Goal: Check status: Check status

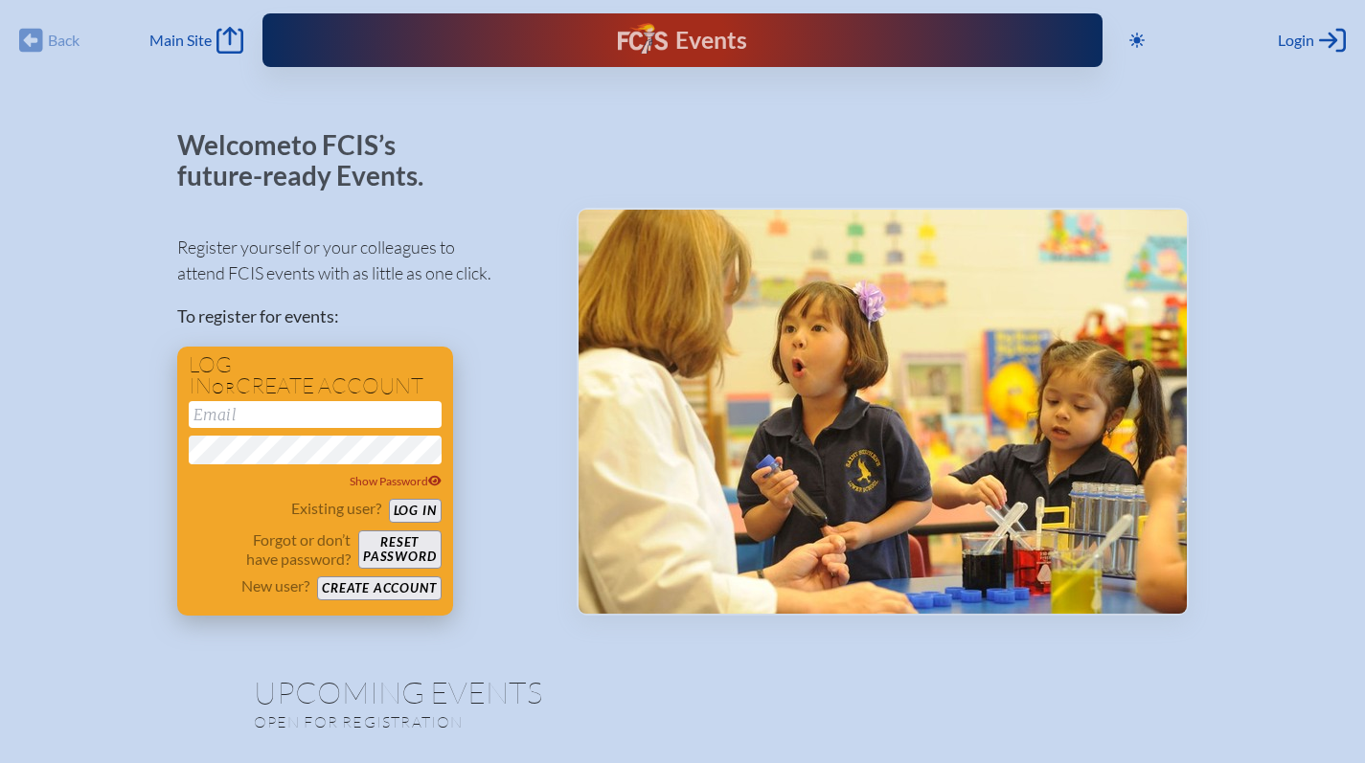
type input "[EMAIL_ADDRESS][DOMAIN_NAME]"
click at [405, 508] on button "Log in" at bounding box center [415, 511] width 53 height 24
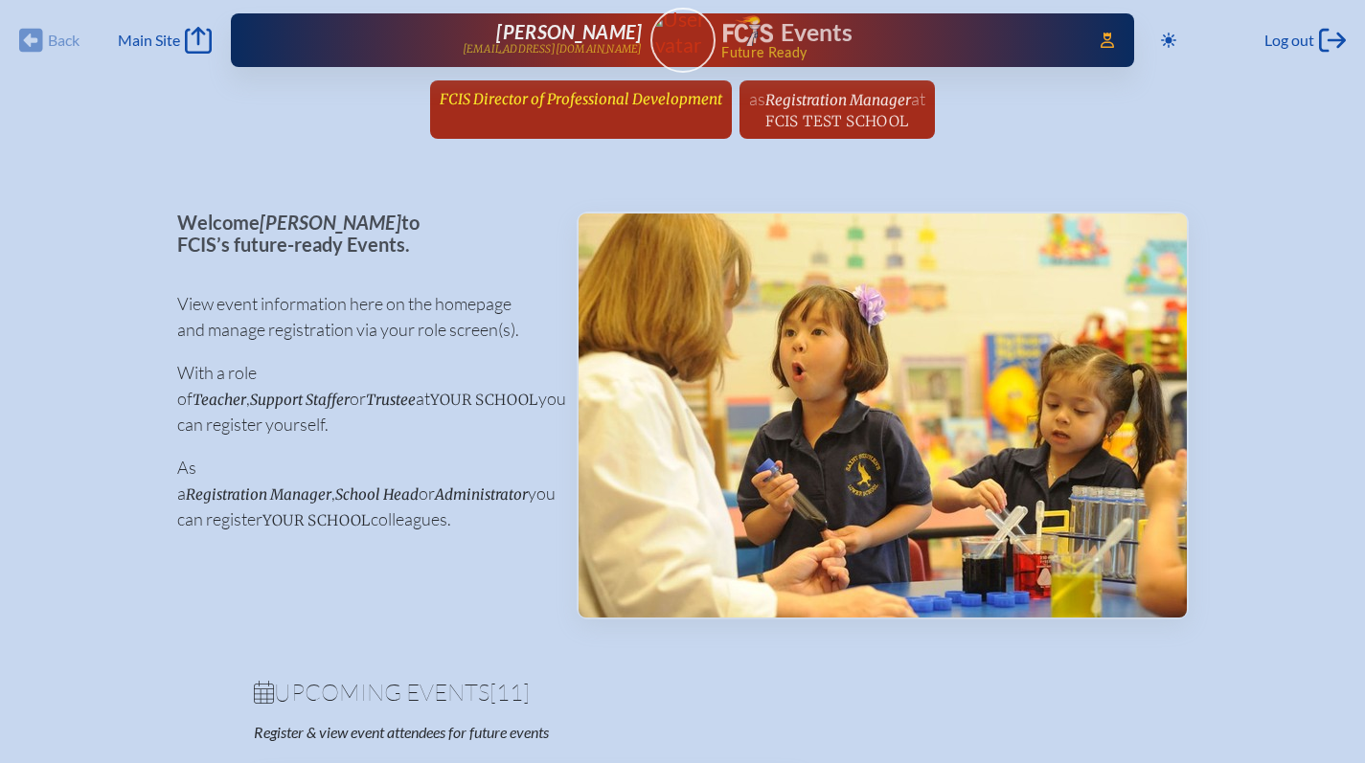
click at [572, 105] on span "FCIS Director of Professional Development" at bounding box center [581, 99] width 283 height 18
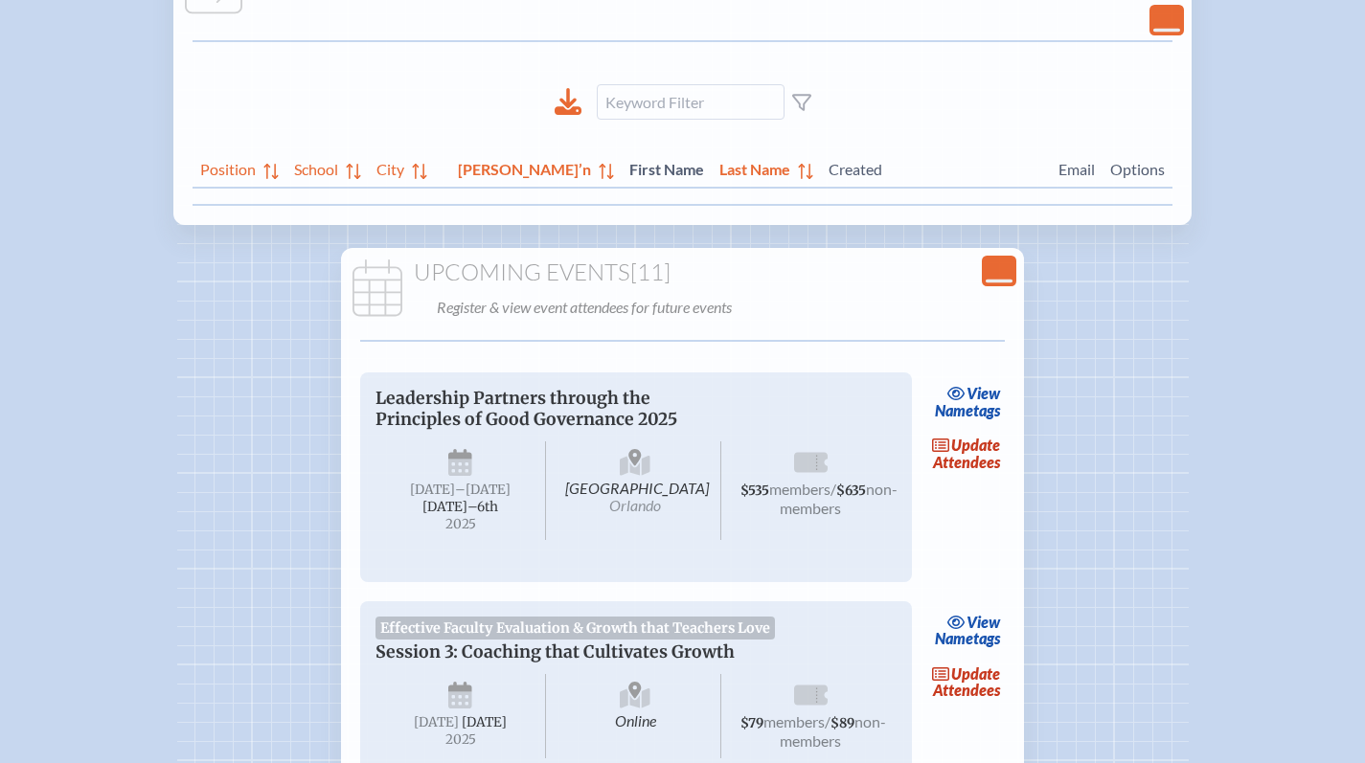
scroll to position [418, 0]
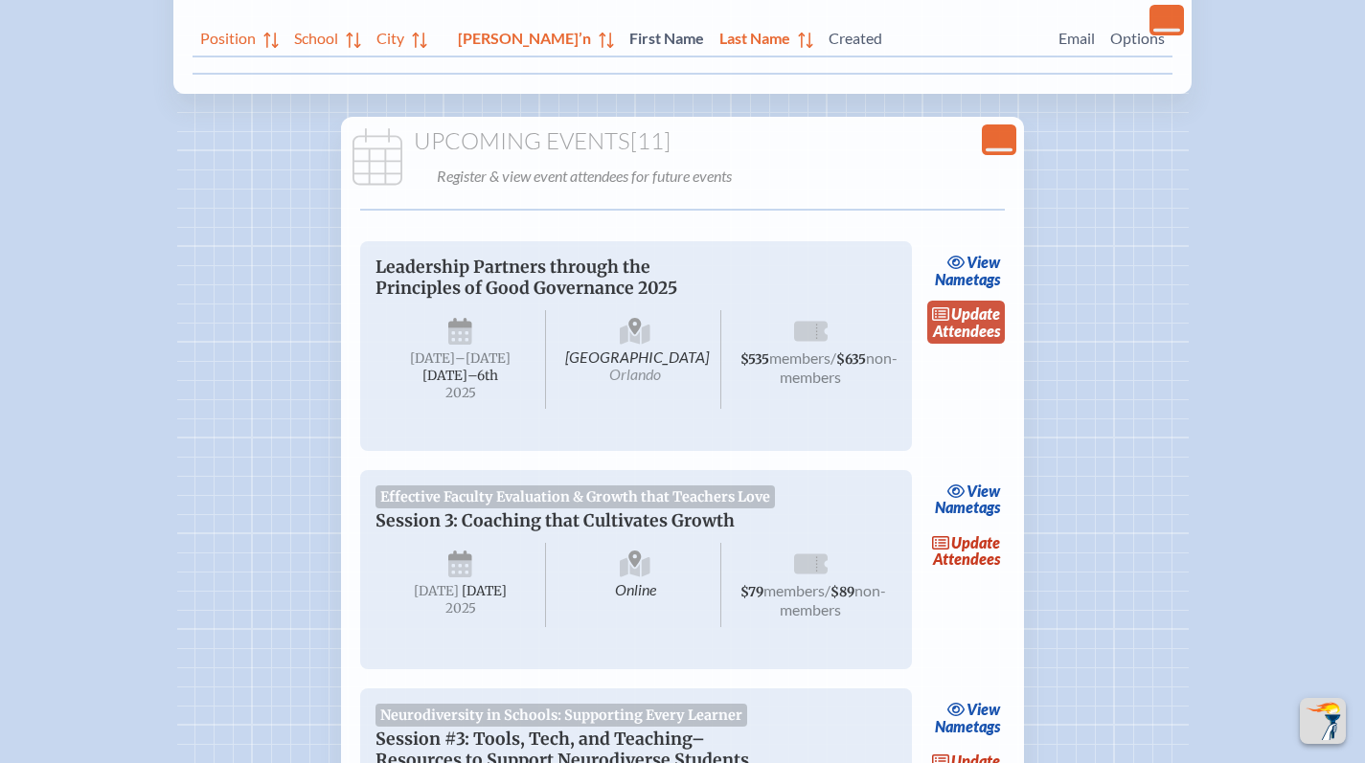
click at [933, 334] on link "update Attendees" at bounding box center [966, 323] width 79 height 44
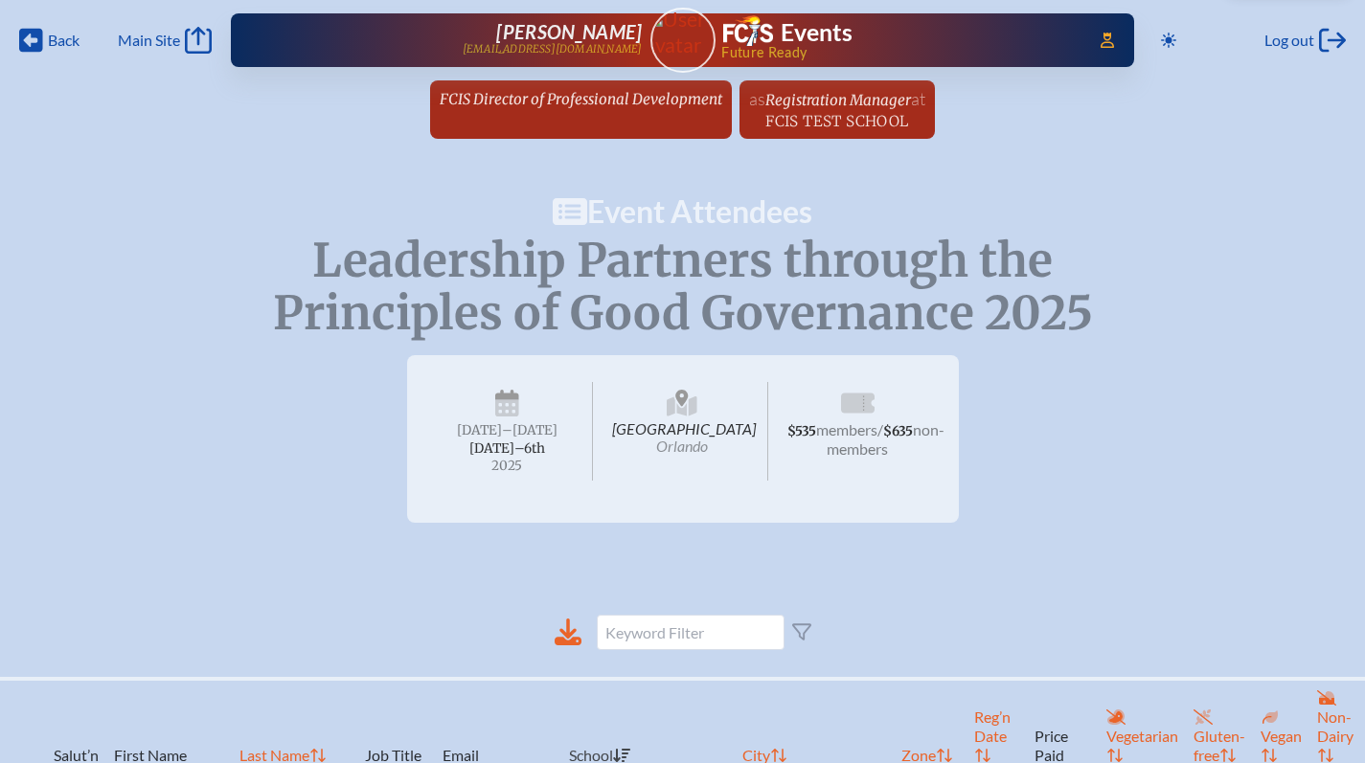
scroll to position [297, 0]
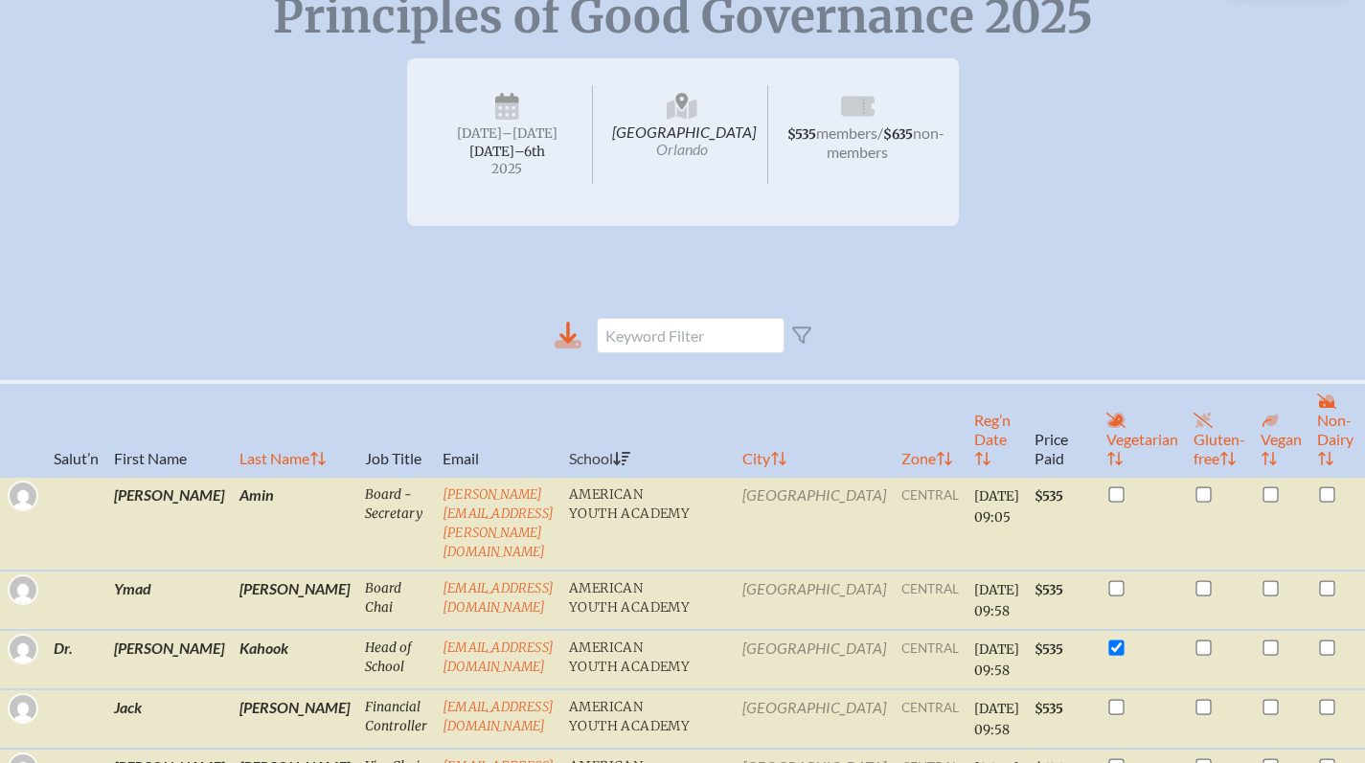
click at [571, 349] on icon at bounding box center [568, 344] width 27 height 9
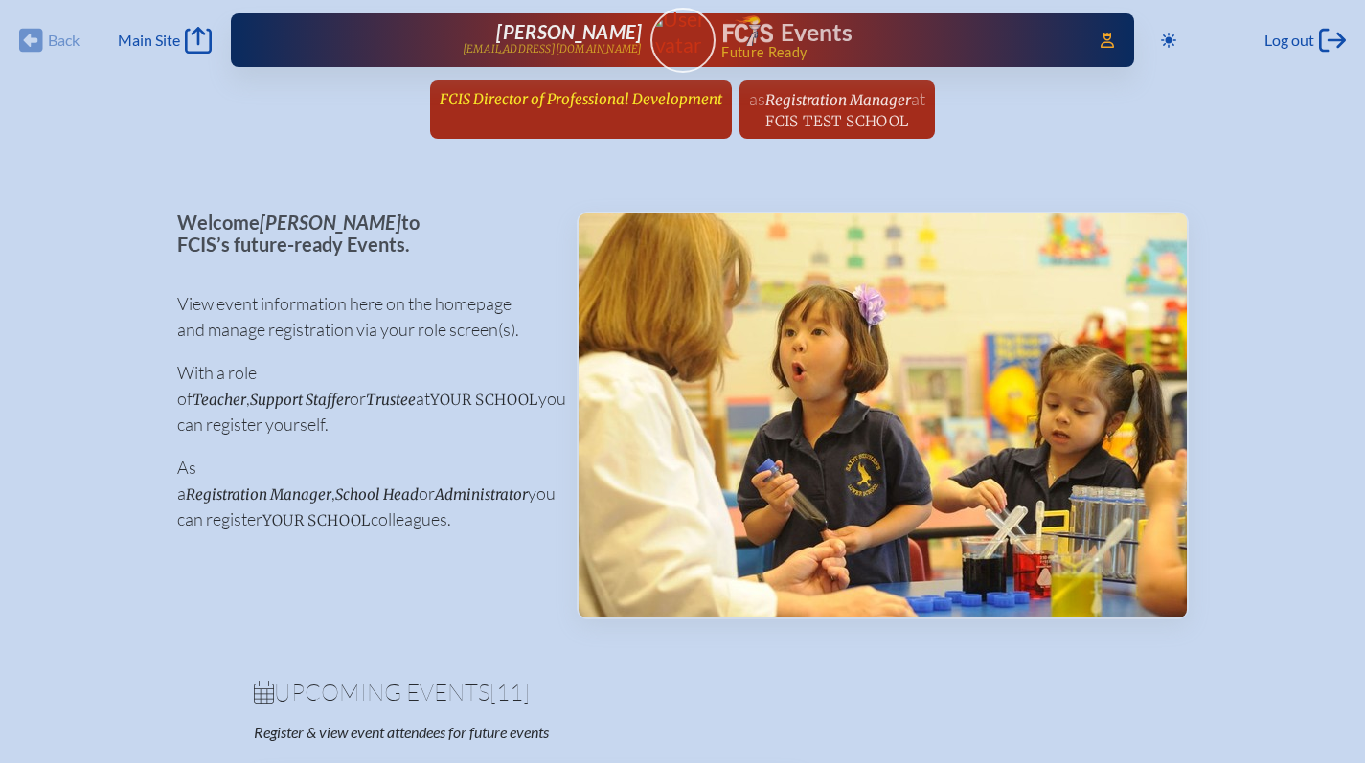
click at [584, 91] on span "FCIS Director of Professional Development" at bounding box center [581, 99] width 283 height 18
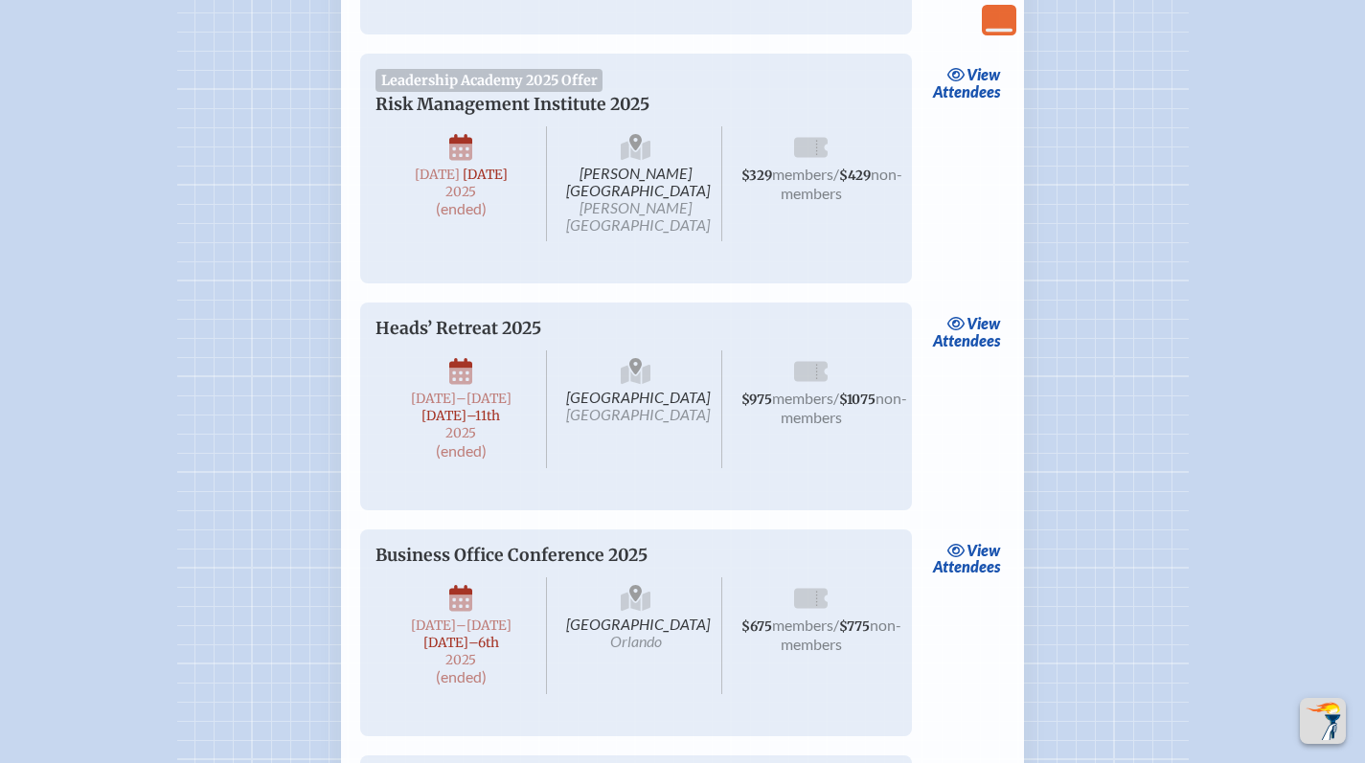
scroll to position [6318, 0]
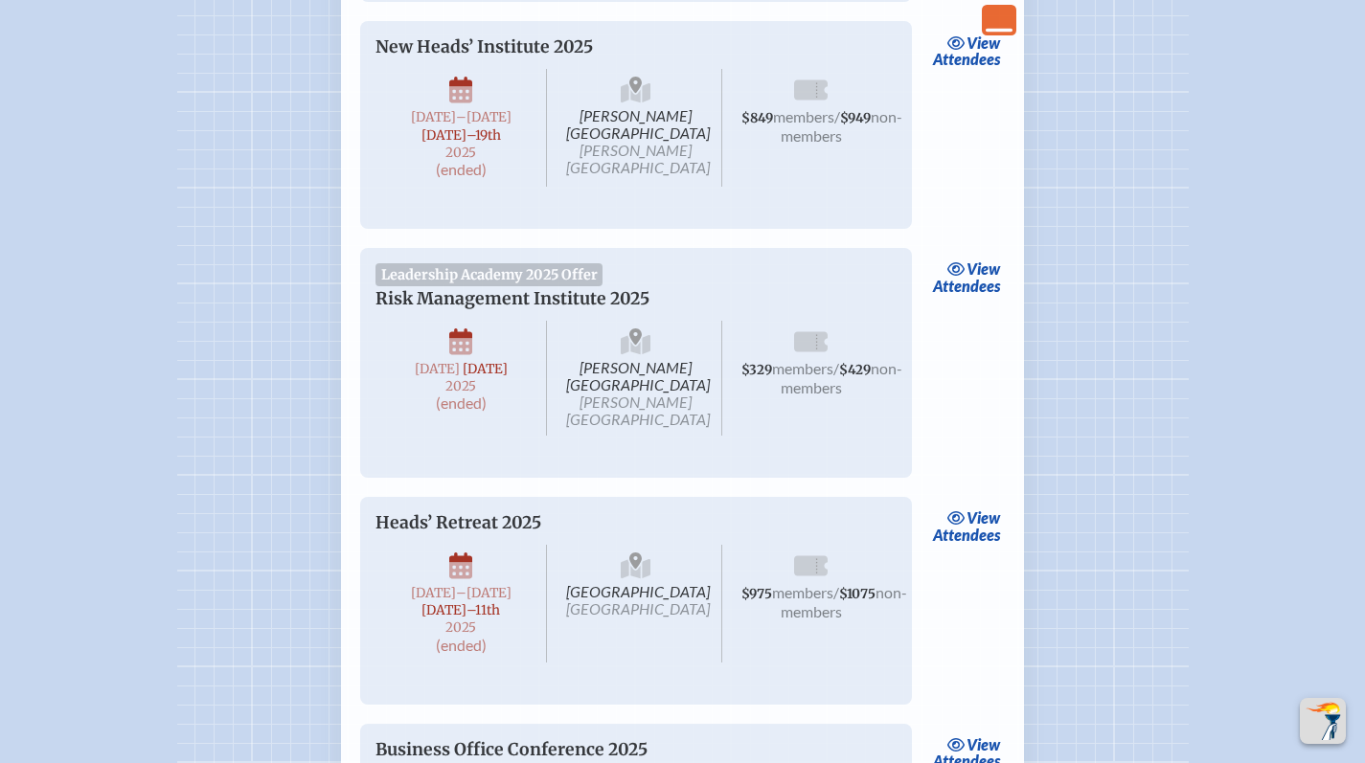
click at [992, 27] on icon "Close Console" at bounding box center [998, 20] width 27 height 27
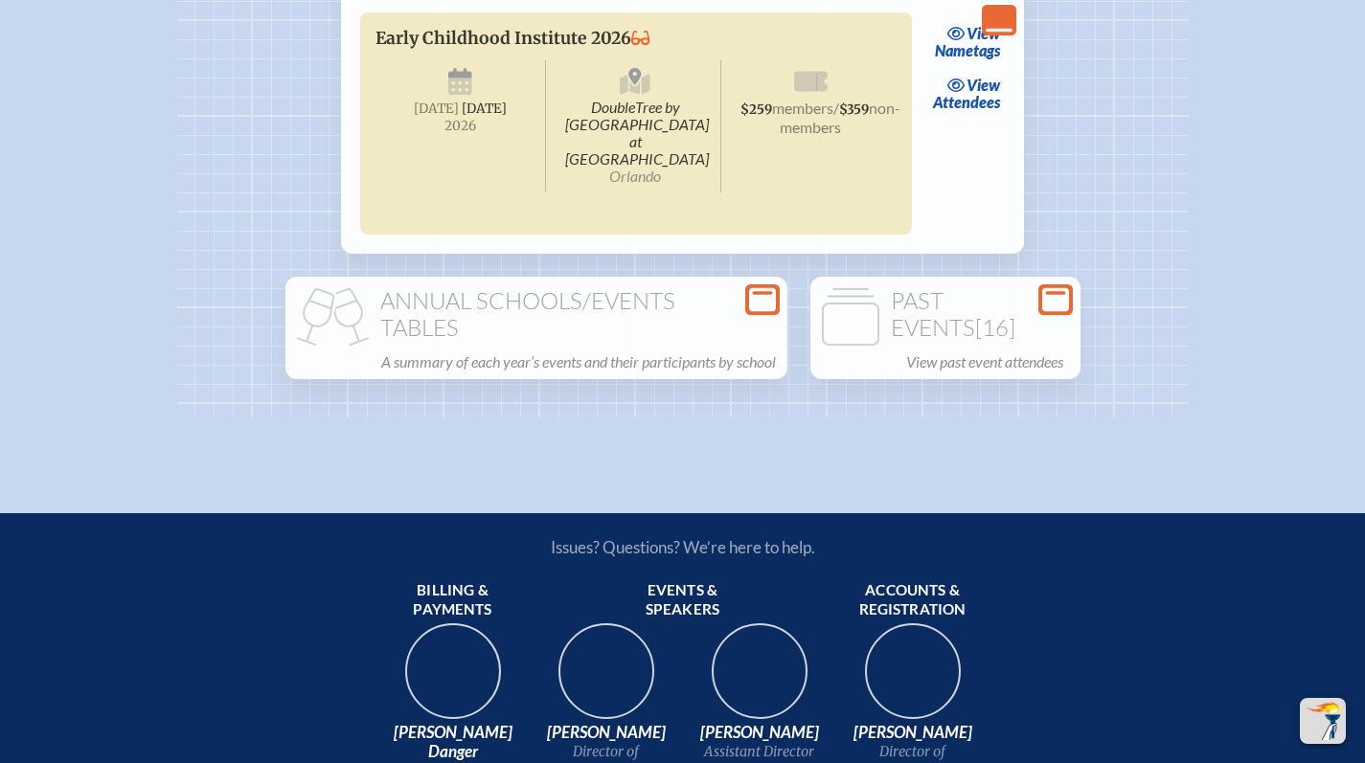
scroll to position [3159, 0]
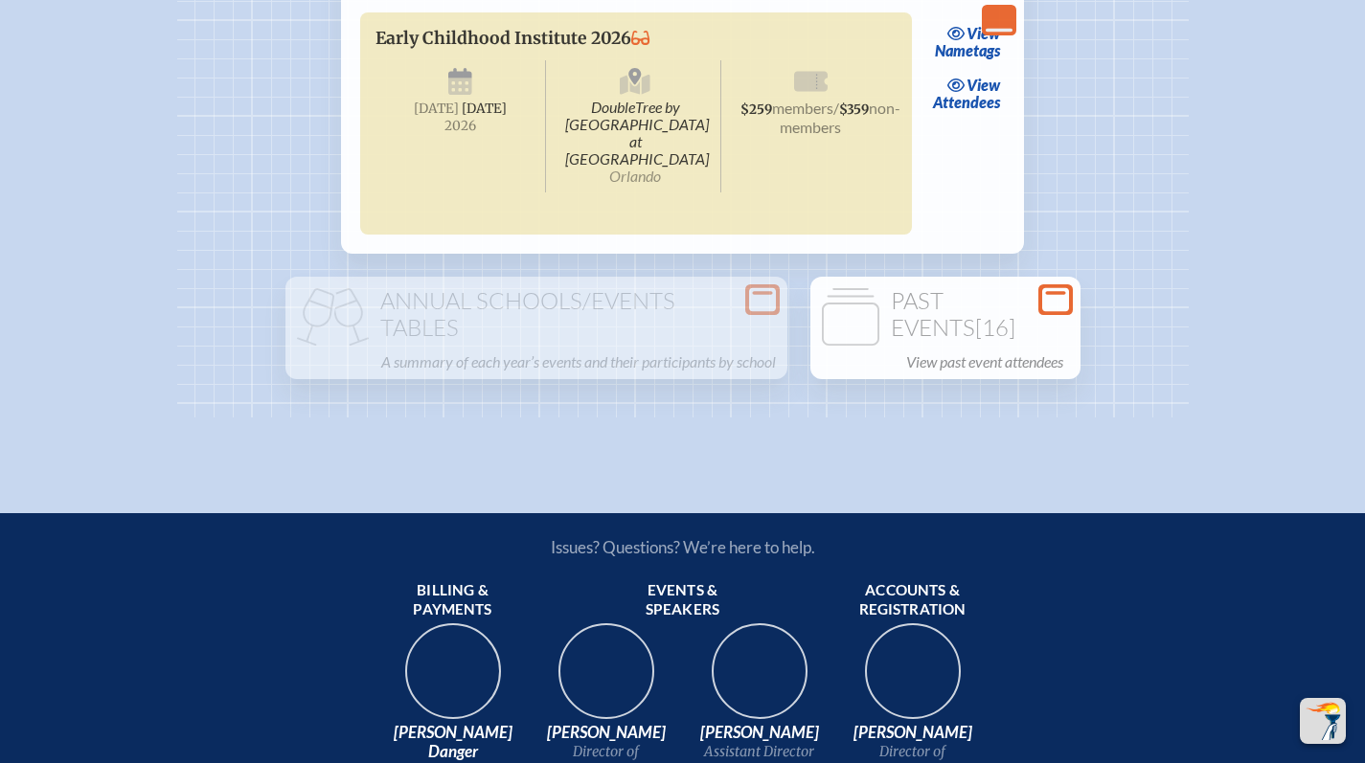
click at [942, 341] on h1 "Past Events [16]" at bounding box center [945, 314] width 255 height 53
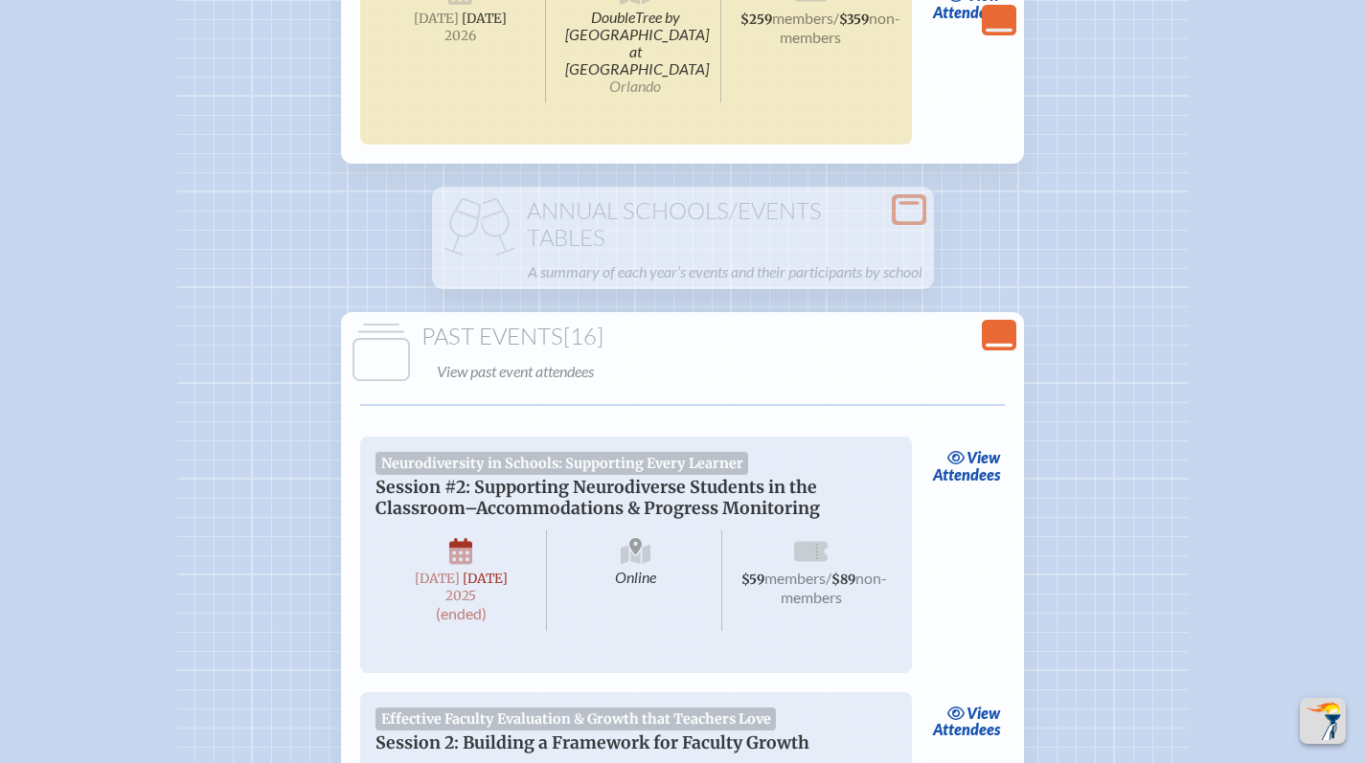
scroll to position [3259, 0]
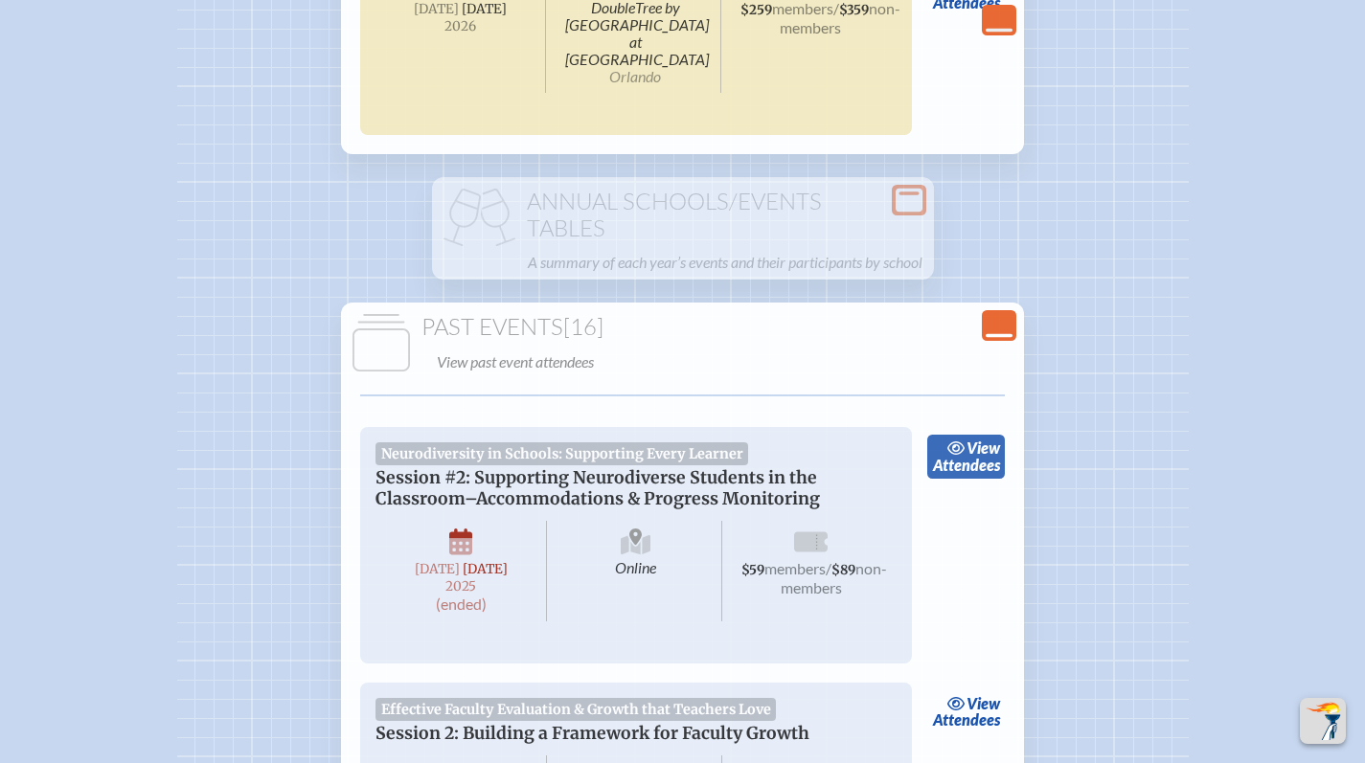
click at [981, 479] on link "view Attendees" at bounding box center [966, 457] width 78 height 44
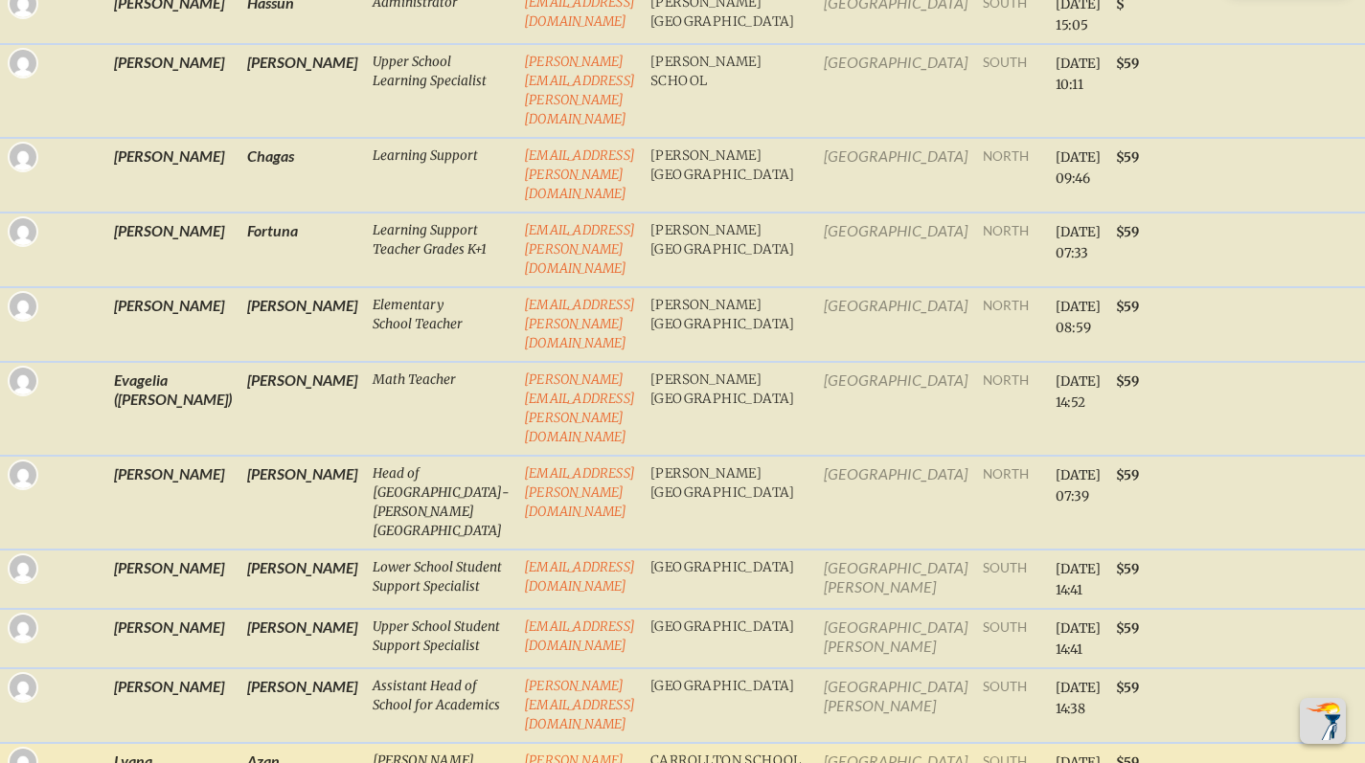
scroll to position [520, 0]
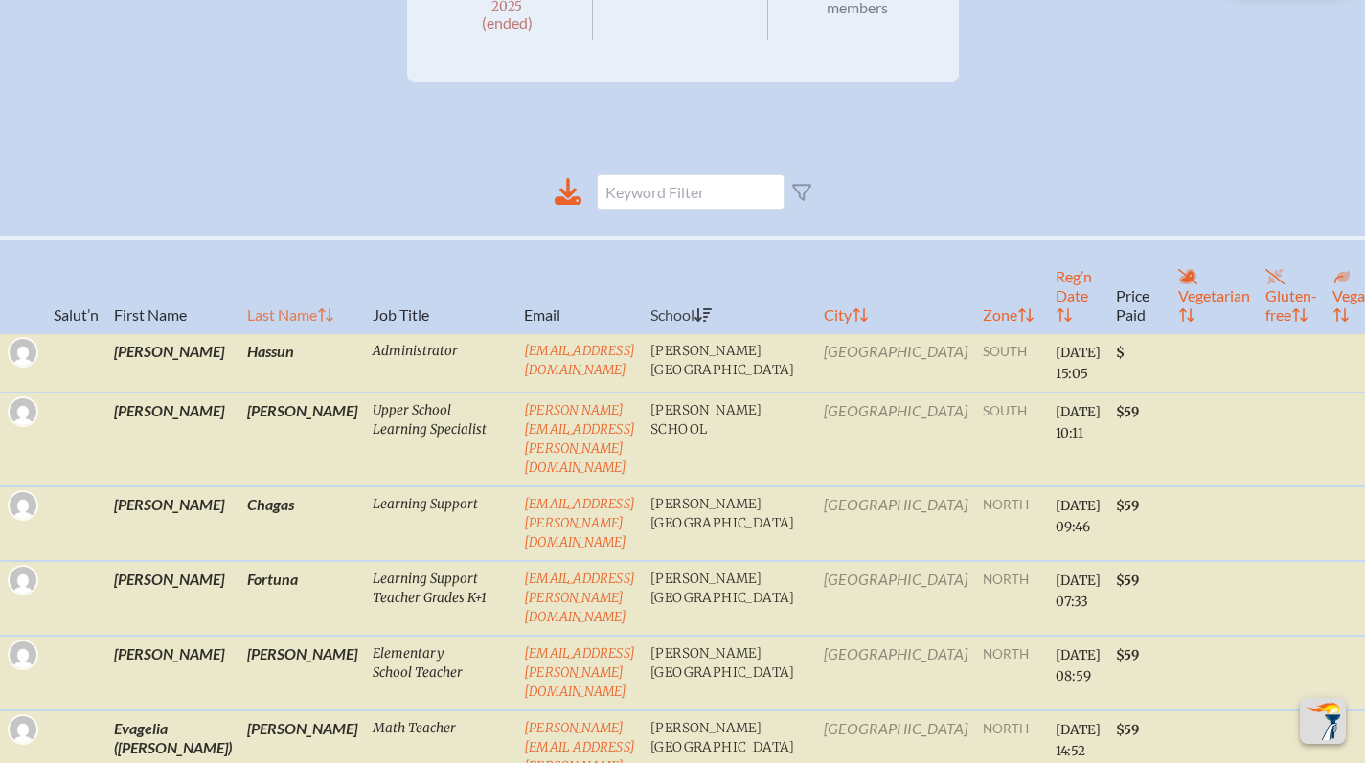
click at [239, 333] on th "Last Name" at bounding box center [301, 285] width 125 height 95
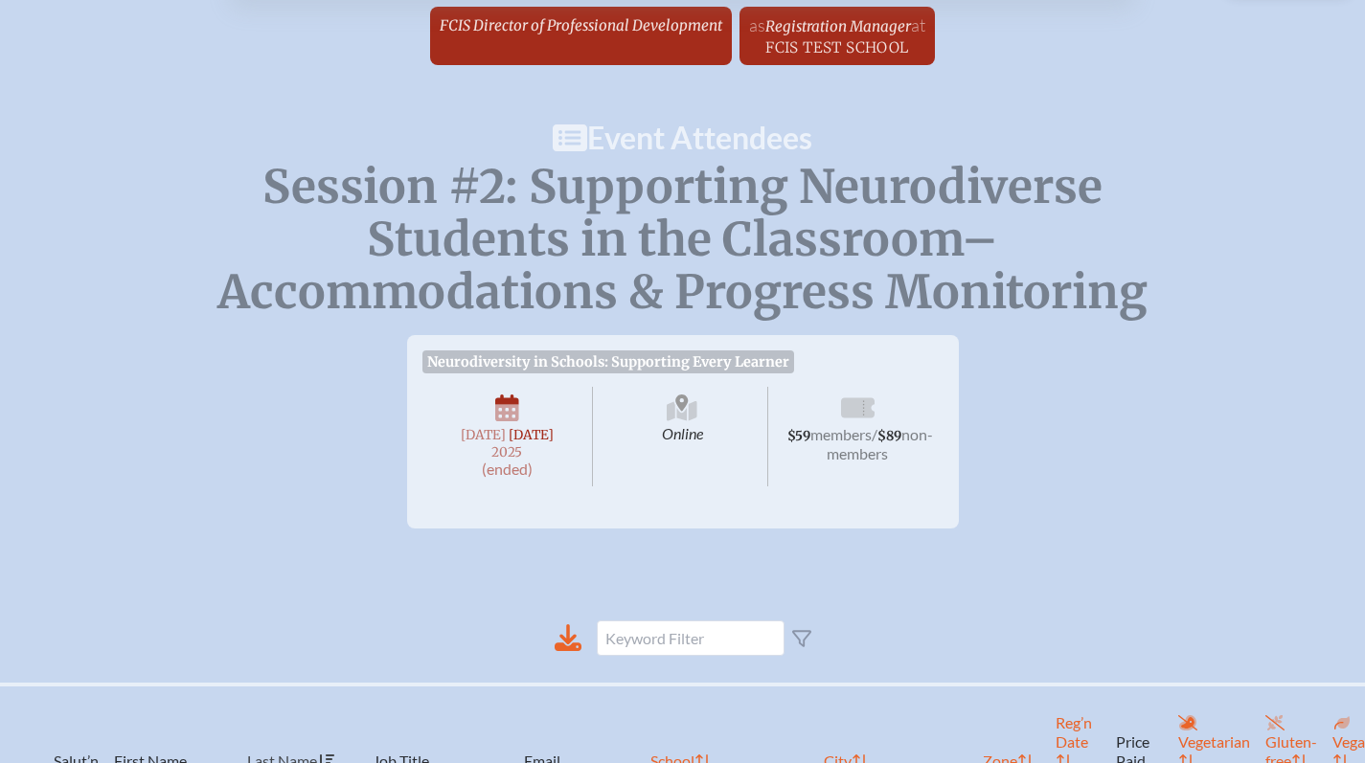
scroll to position [0, 0]
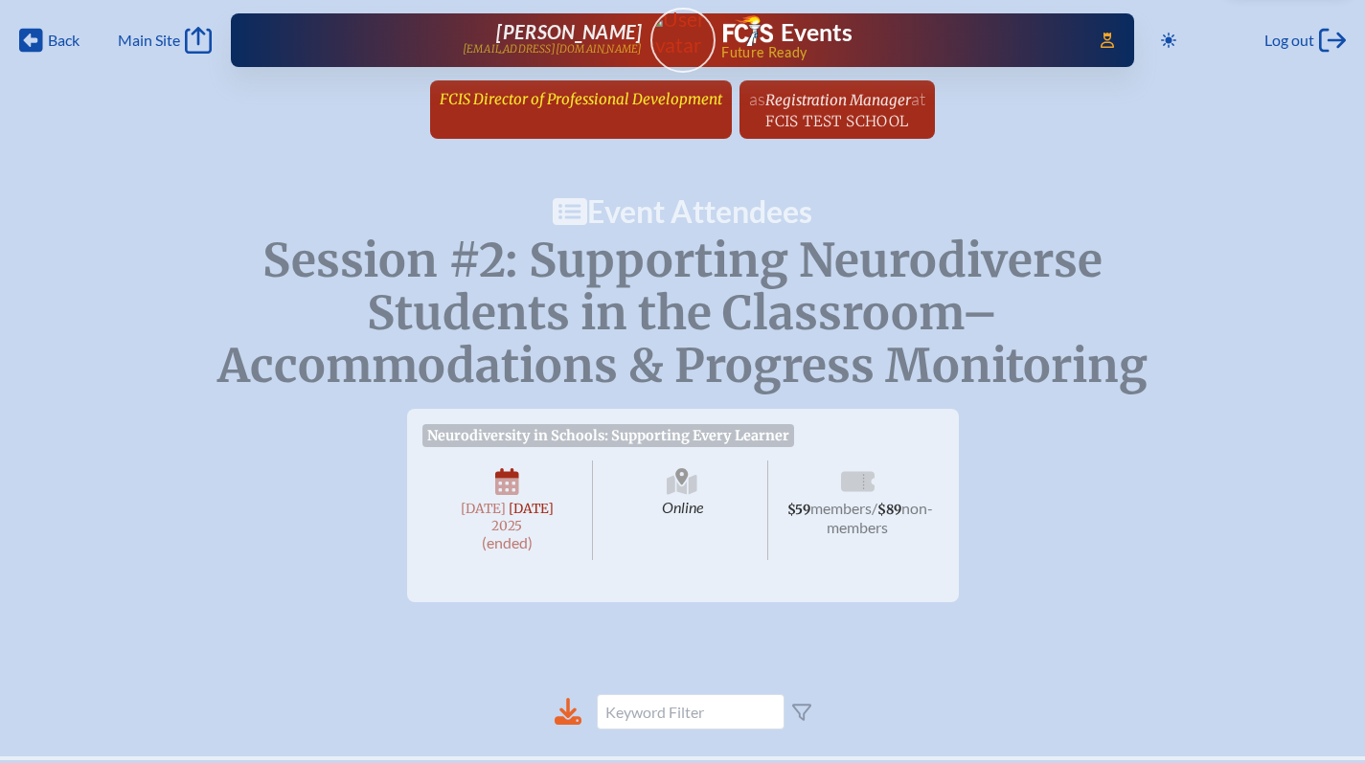
click at [606, 96] on span "FCIS Director of Professional Development" at bounding box center [581, 99] width 283 height 18
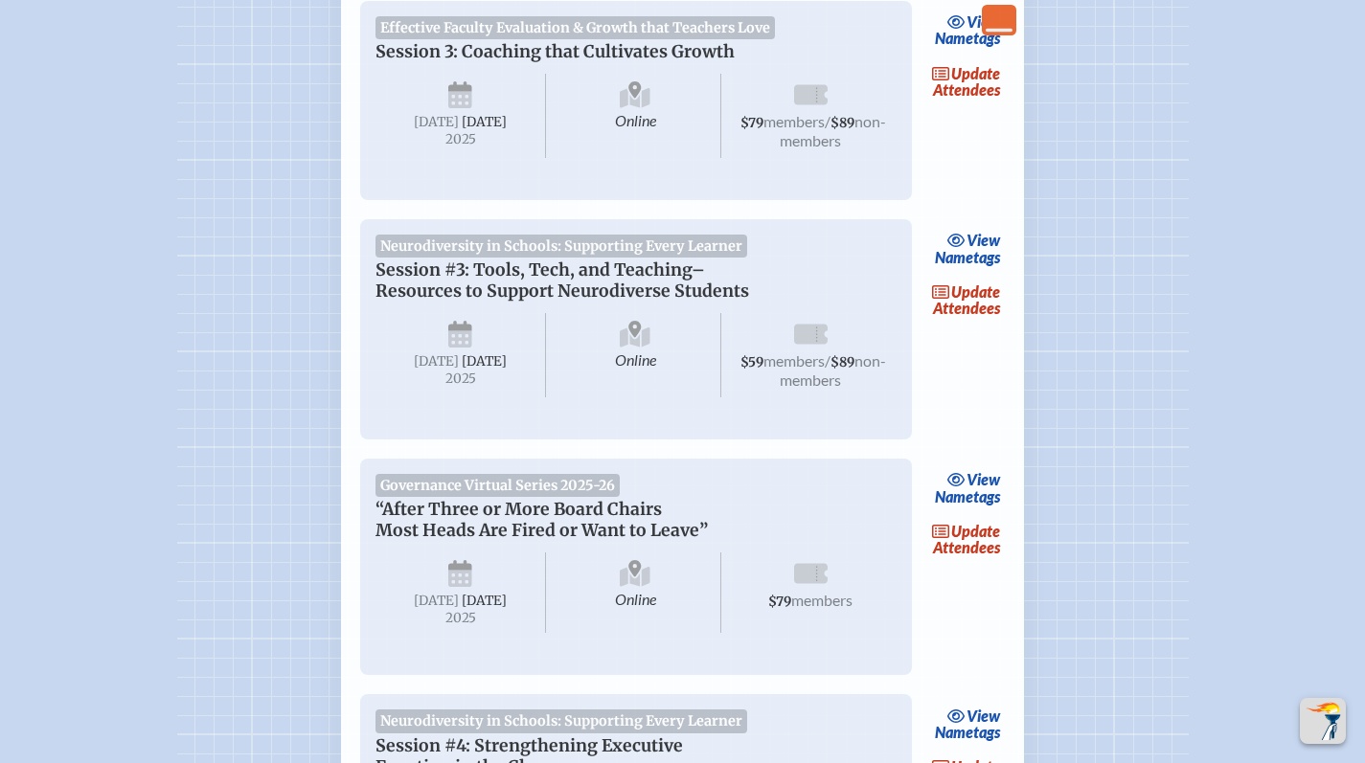
scroll to position [975, 0]
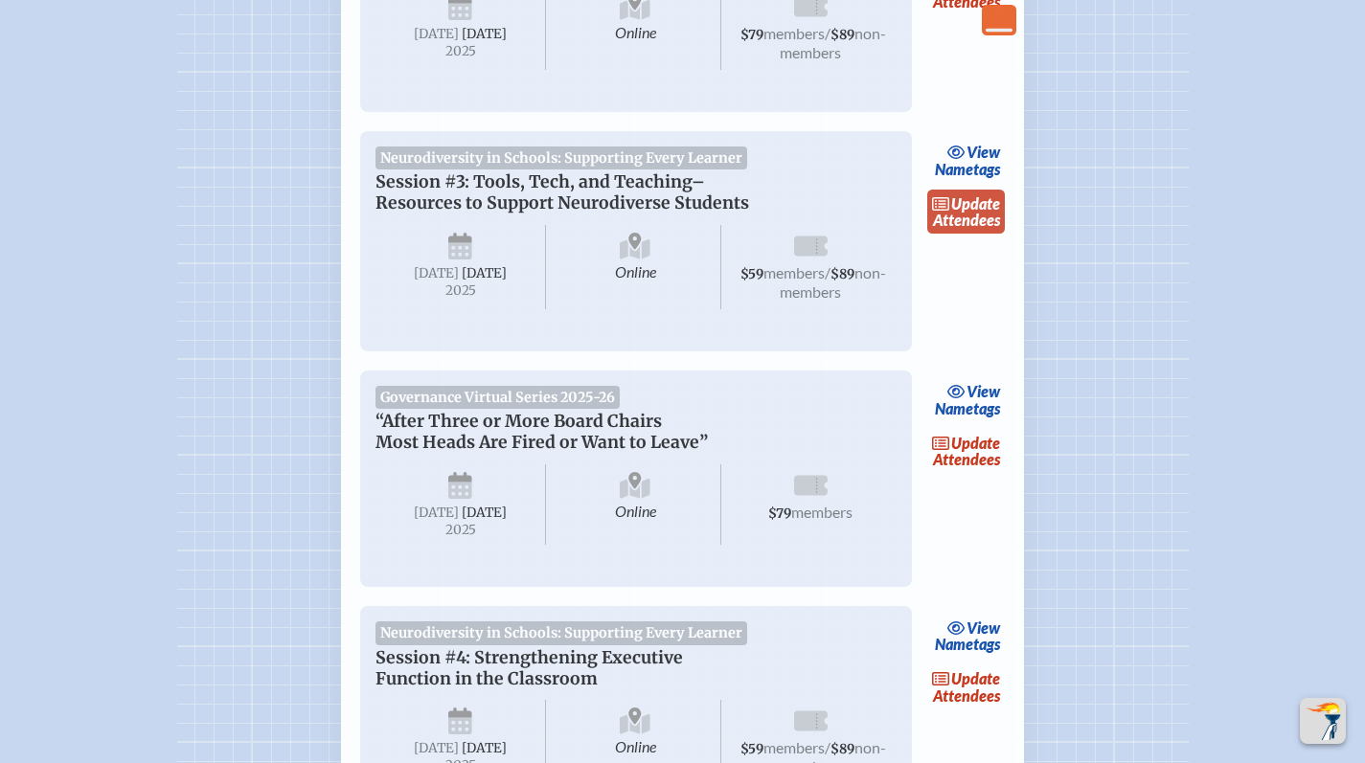
click at [951, 213] on span "update" at bounding box center [975, 203] width 49 height 18
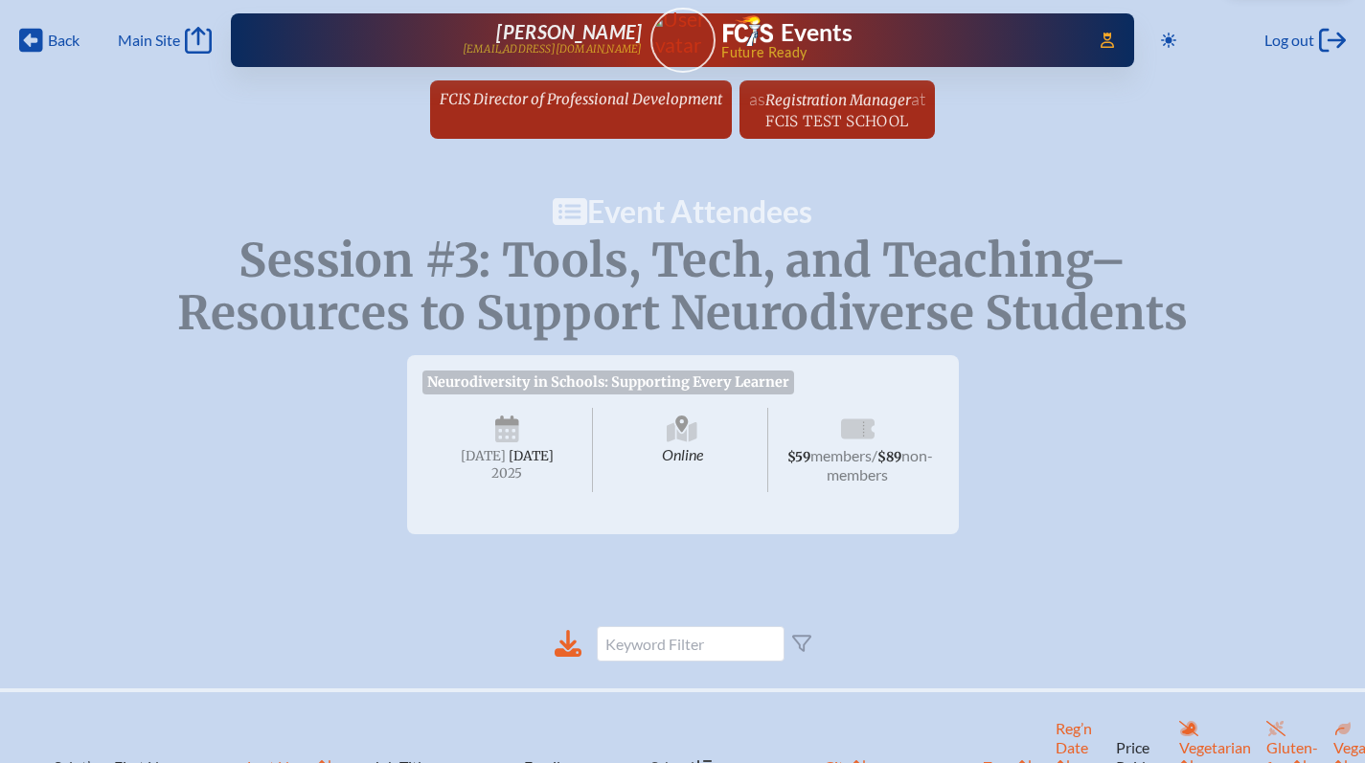
click at [573, 105] on span "FCIS Director of Professional Development" at bounding box center [581, 99] width 283 height 18
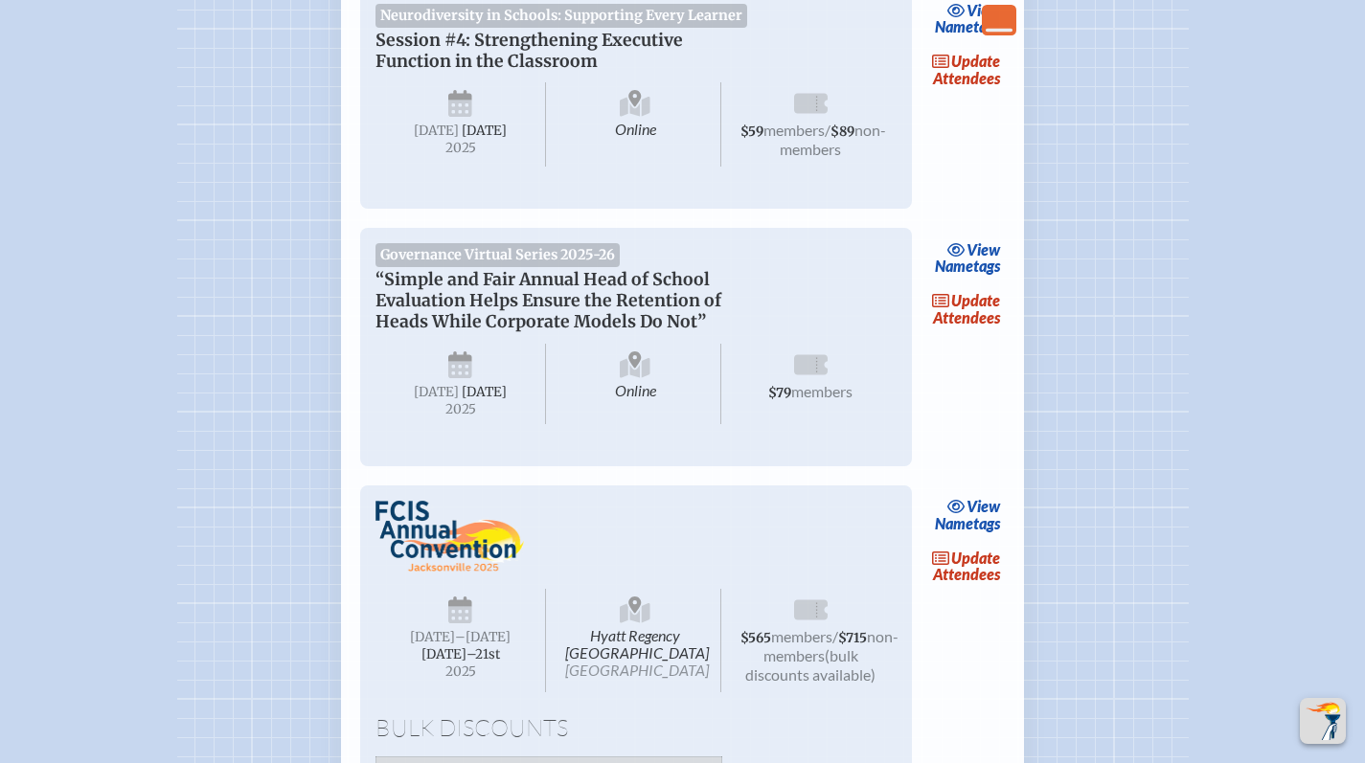
scroll to position [1594, 0]
click at [938, 69] on span "update" at bounding box center [966, 60] width 68 height 18
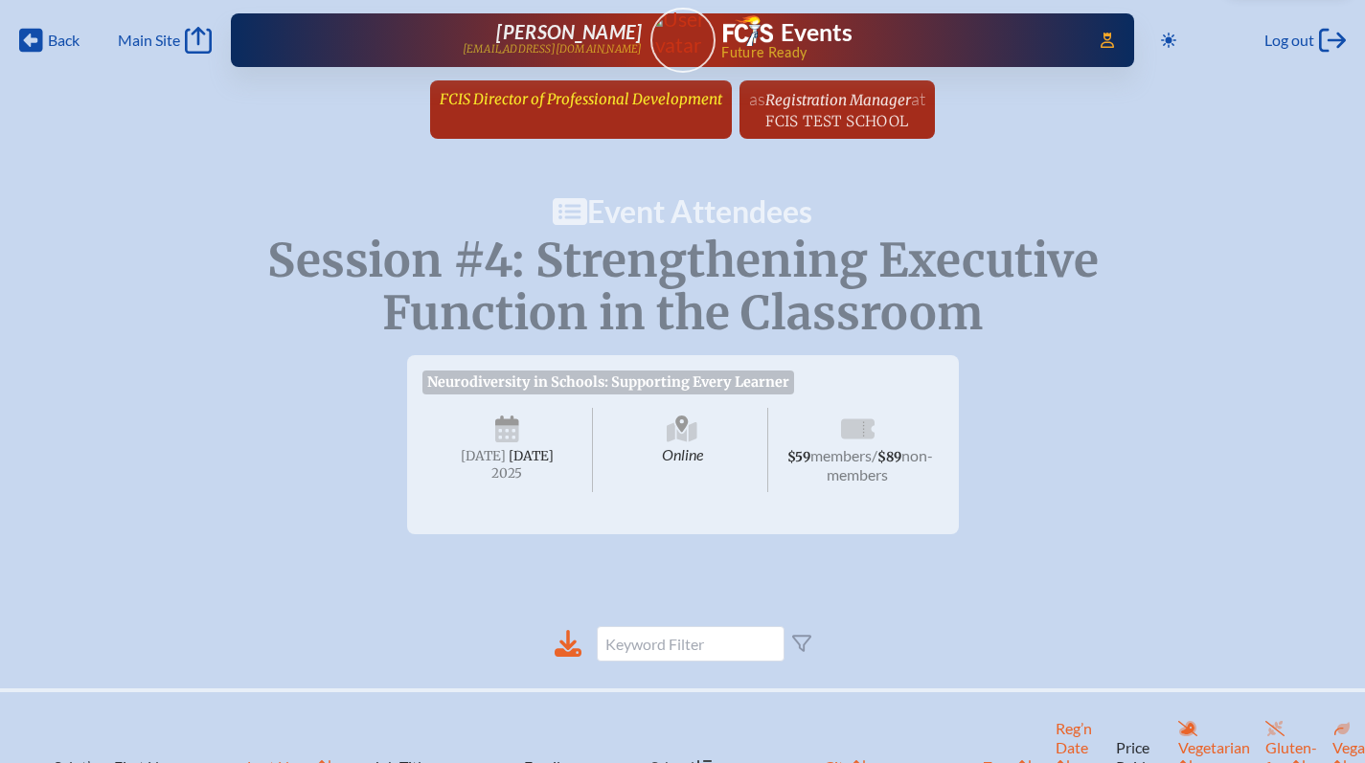
click at [564, 103] on span "FCIS Director of Professional Development" at bounding box center [581, 99] width 283 height 18
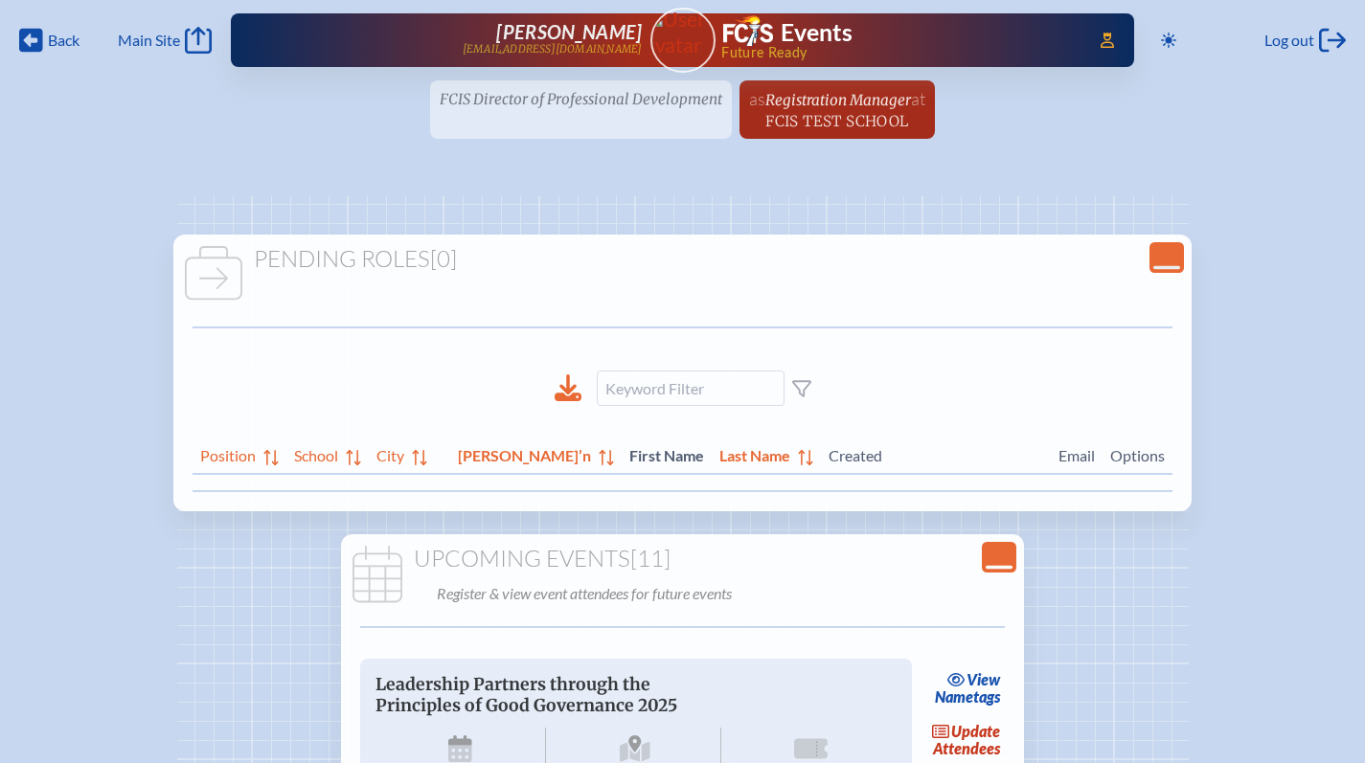
click at [1002, 567] on icon at bounding box center [998, 568] width 27 height 4
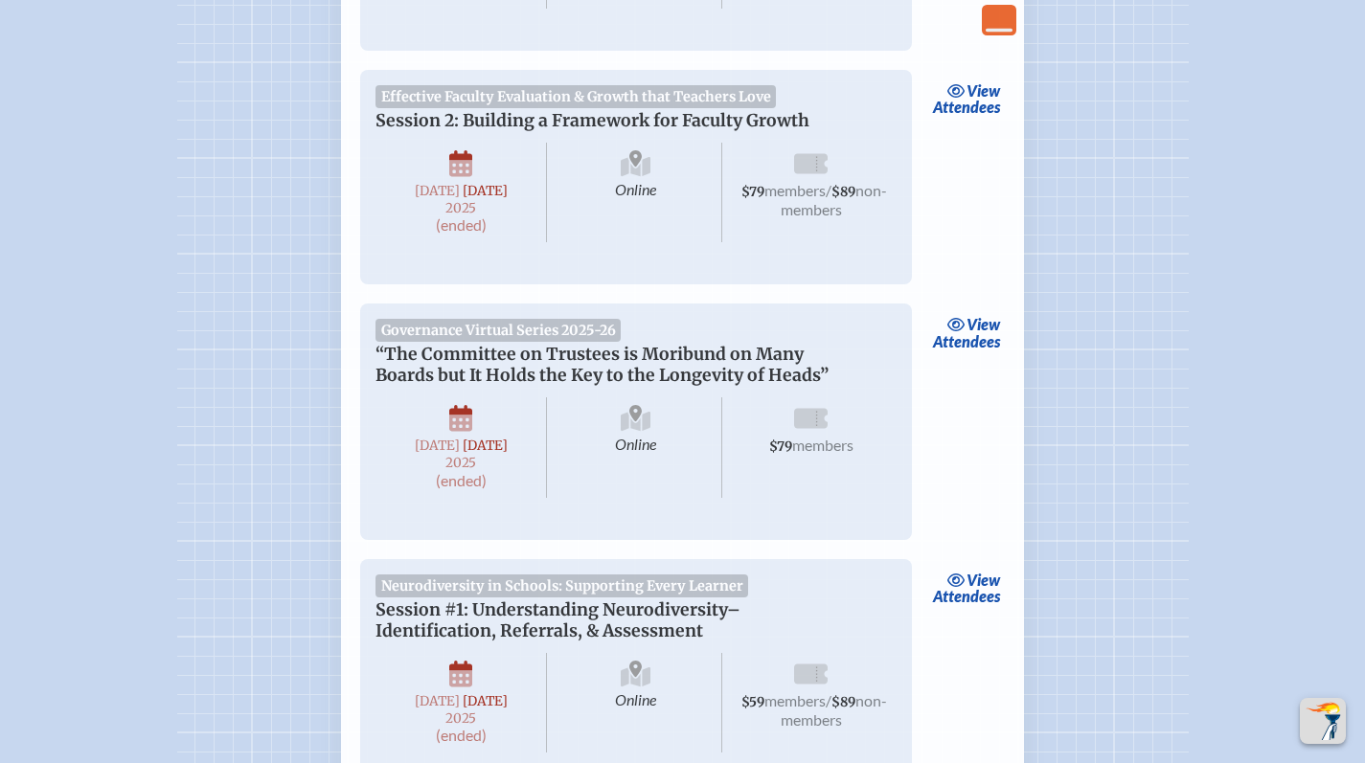
scroll to position [1393, 0]
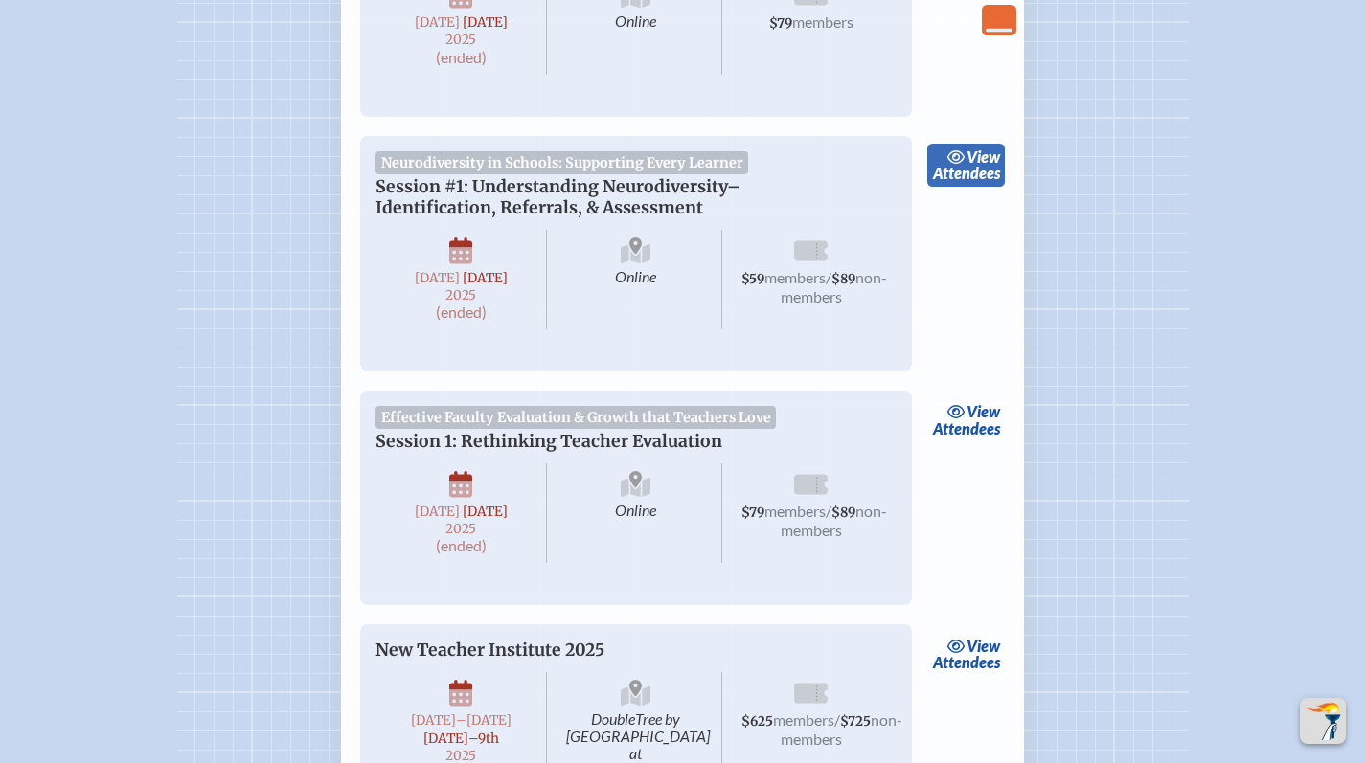
click at [999, 188] on link "view Attendees" at bounding box center [966, 166] width 78 height 44
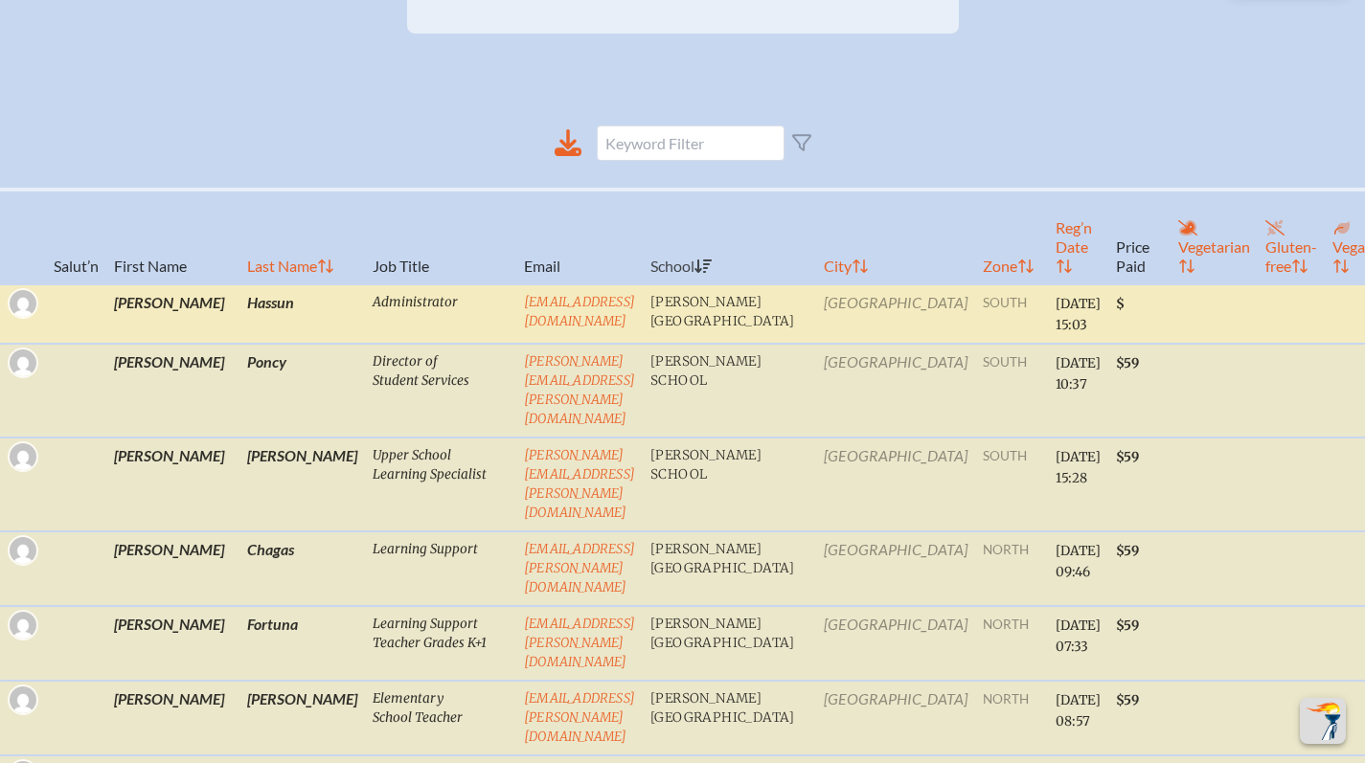
scroll to position [517, 0]
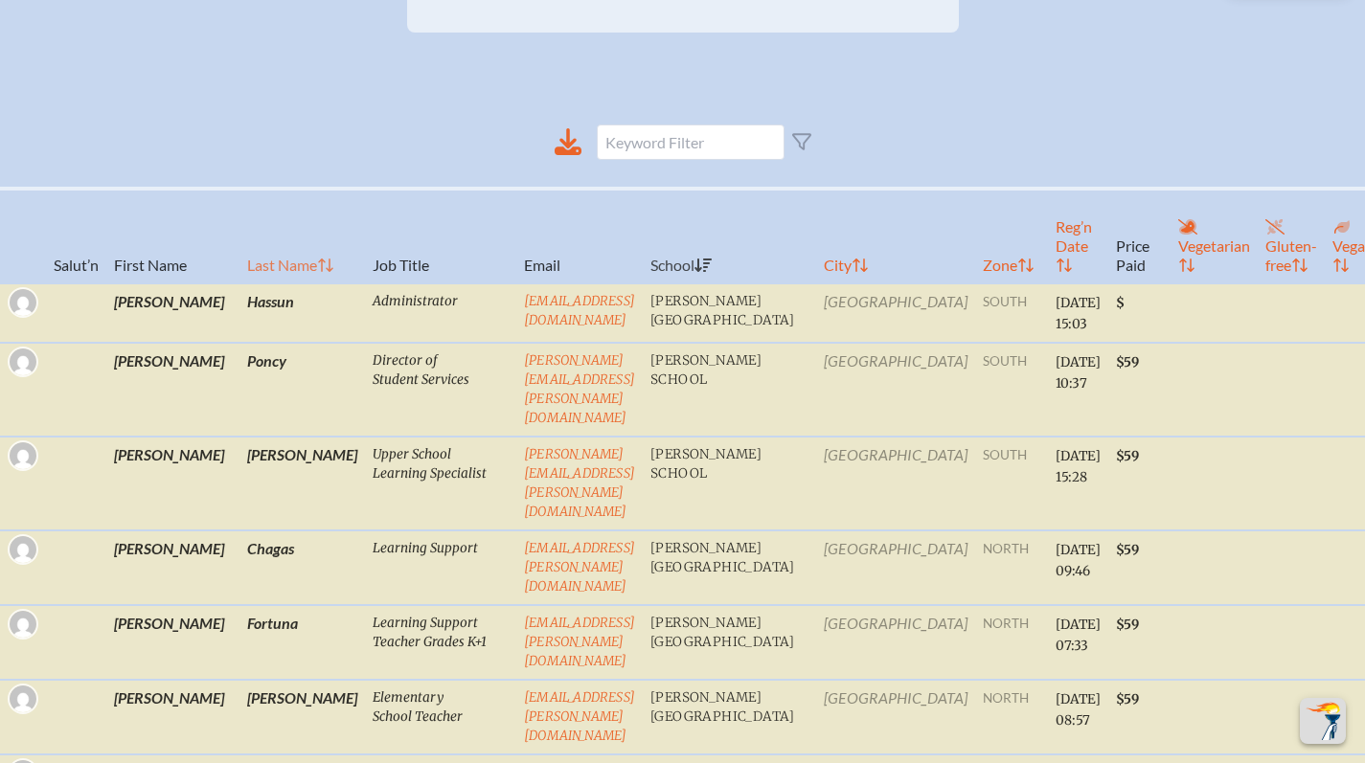
click at [239, 280] on th "Last Name" at bounding box center [301, 236] width 125 height 95
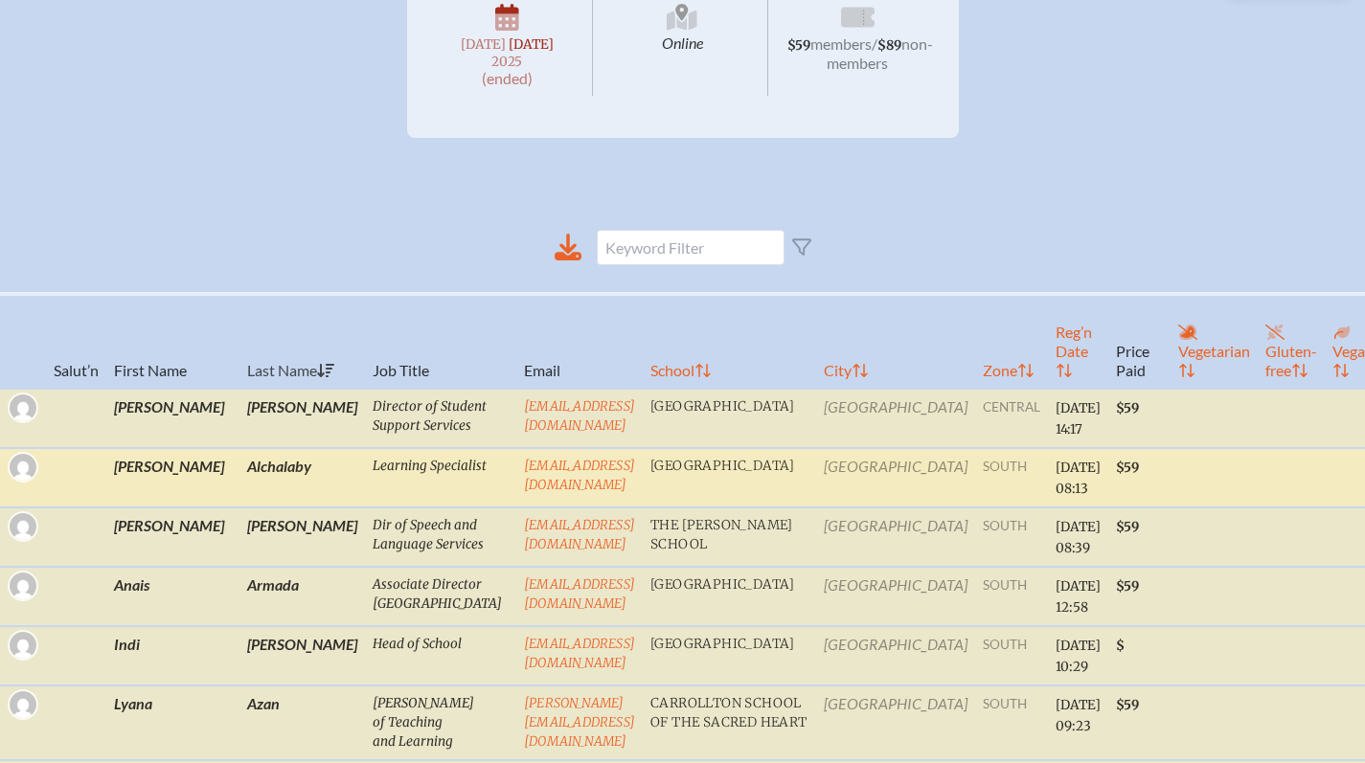
scroll to position [17, 0]
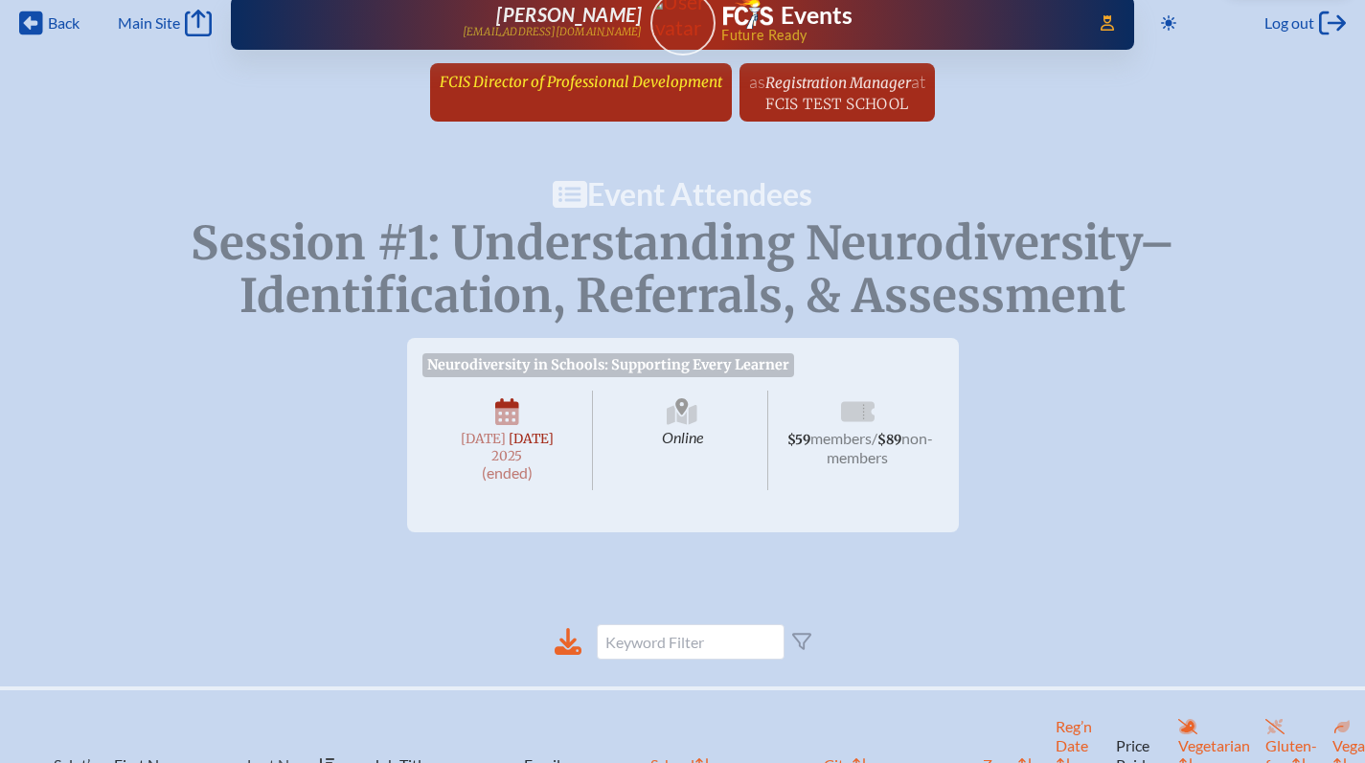
click at [614, 73] on span "FCIS Director of Professional Development" at bounding box center [581, 82] width 283 height 18
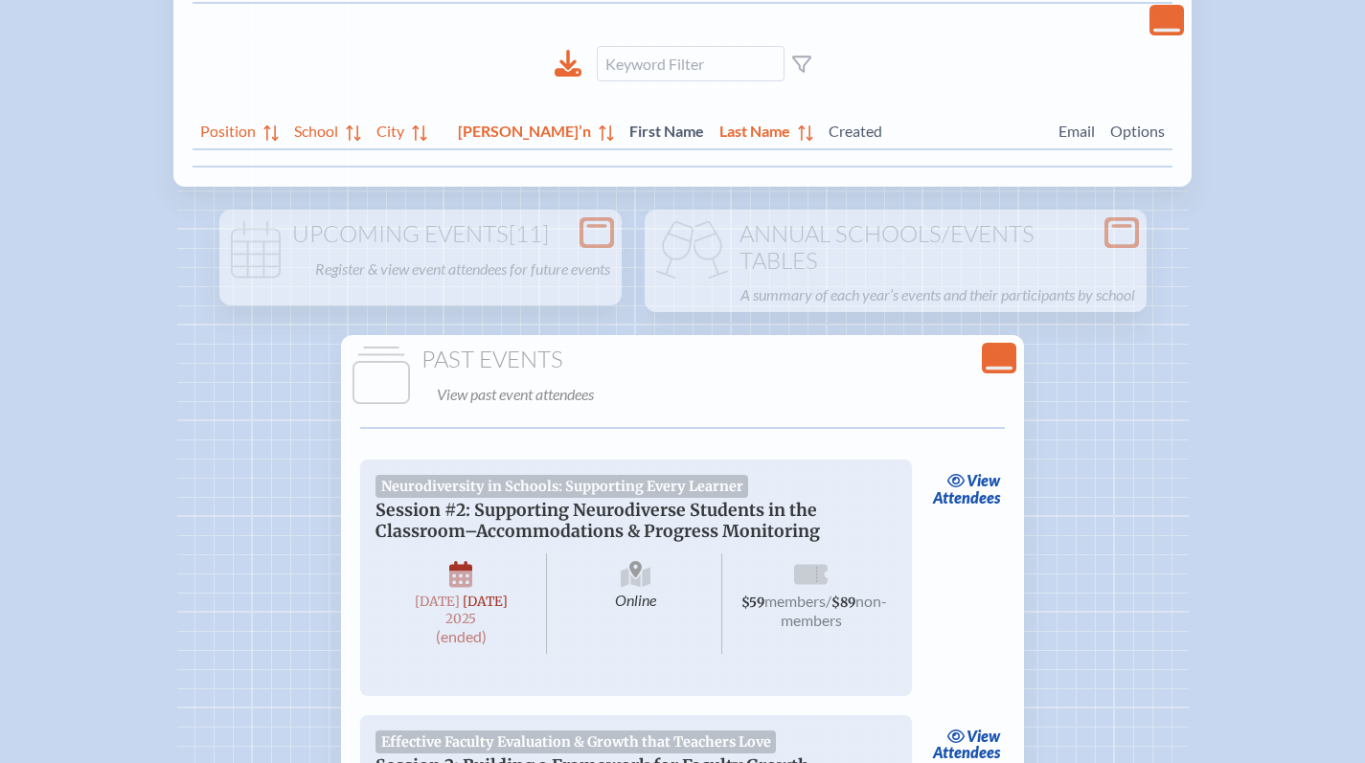
scroll to position [485, 0]
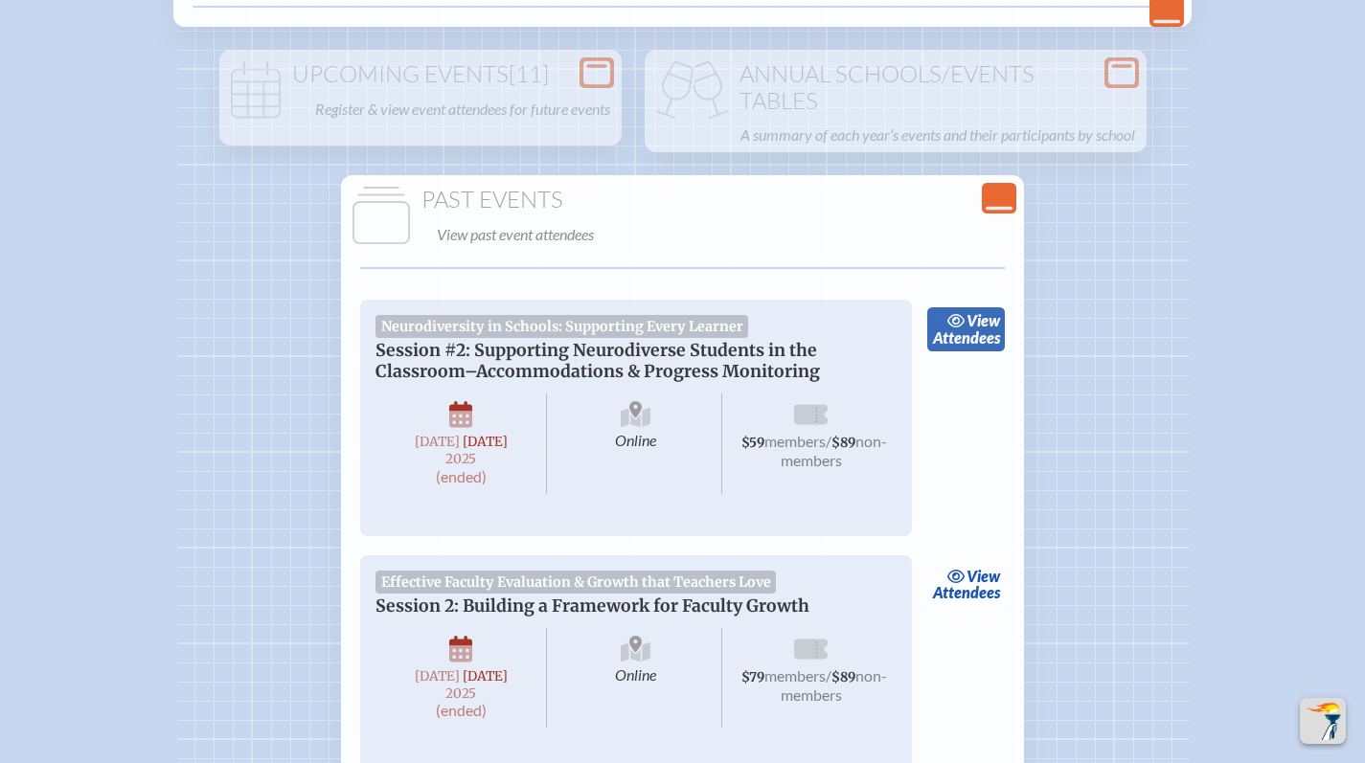
click at [976, 351] on link "view Attendees" at bounding box center [966, 329] width 78 height 44
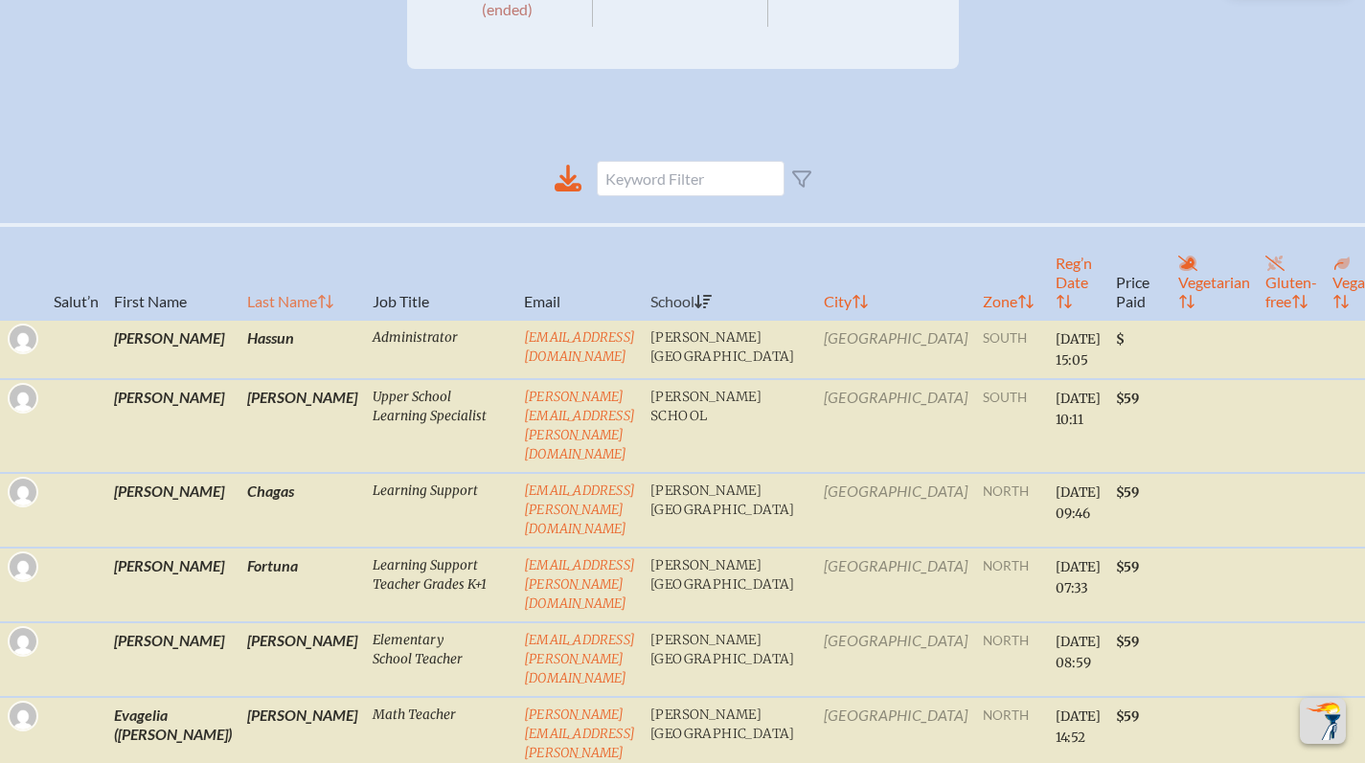
scroll to position [538, 0]
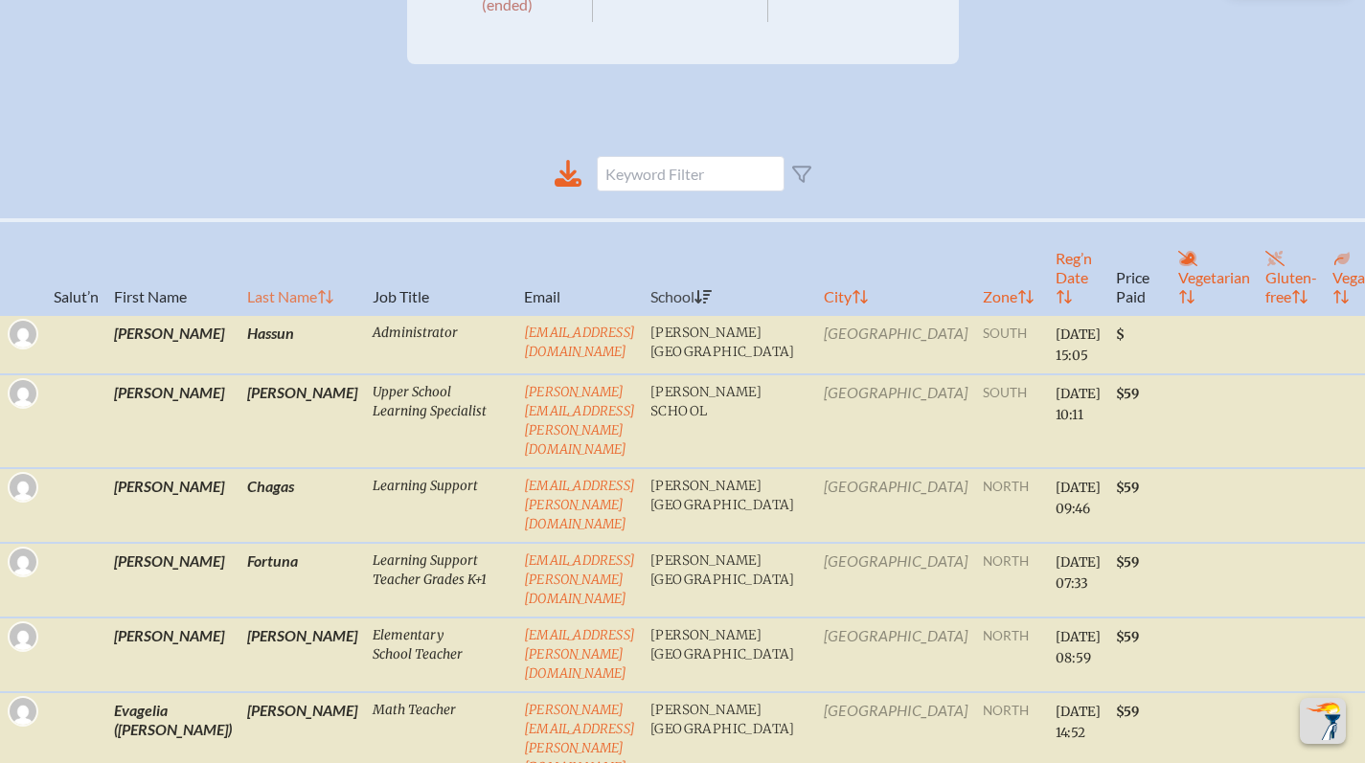
click at [242, 315] on th "Last Name" at bounding box center [301, 267] width 125 height 95
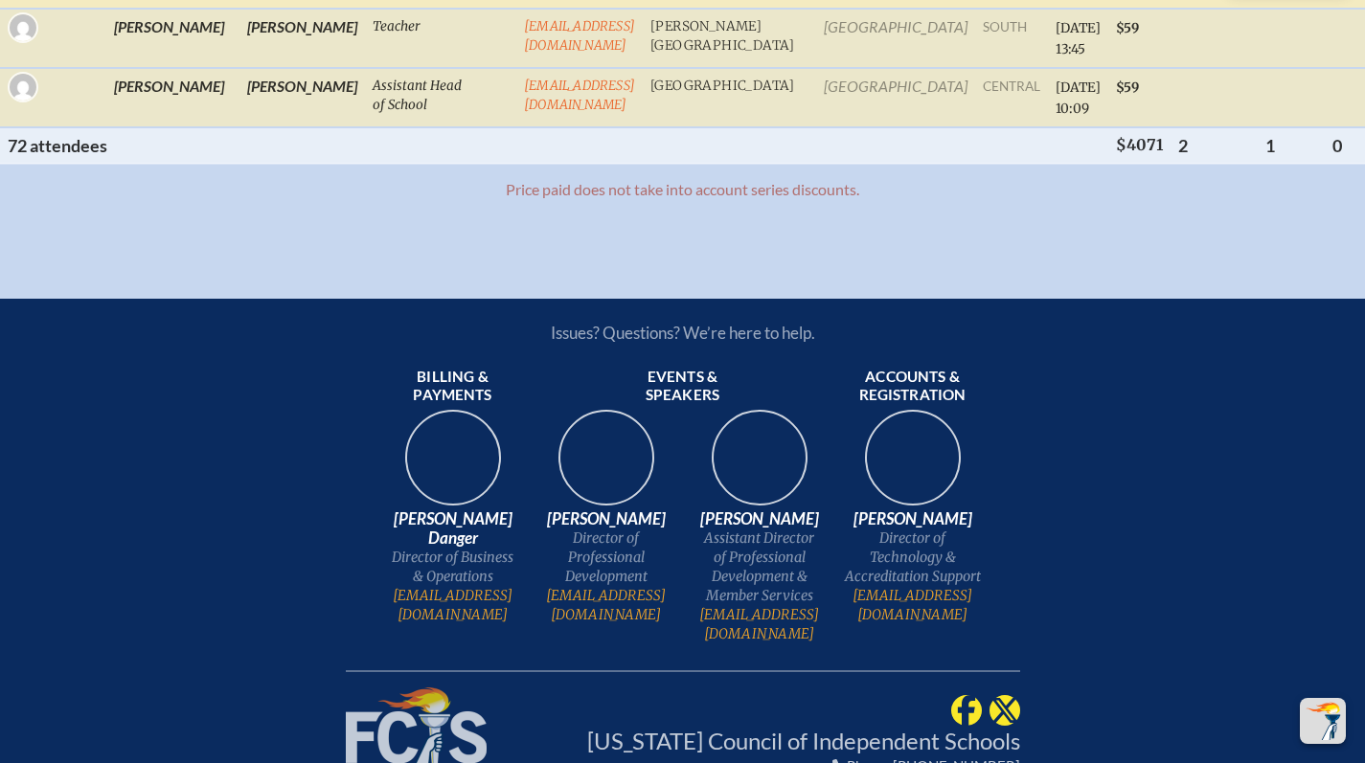
scroll to position [5846, 0]
